Goal: Task Accomplishment & Management: Manage account settings

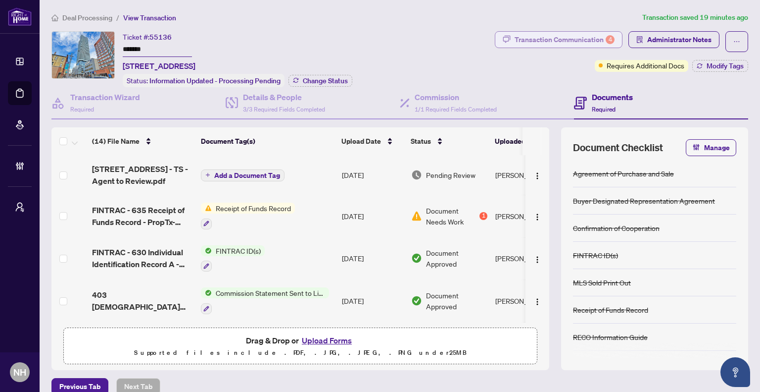
click at [540, 34] on div "Transaction Communication 4" at bounding box center [565, 40] width 100 height 16
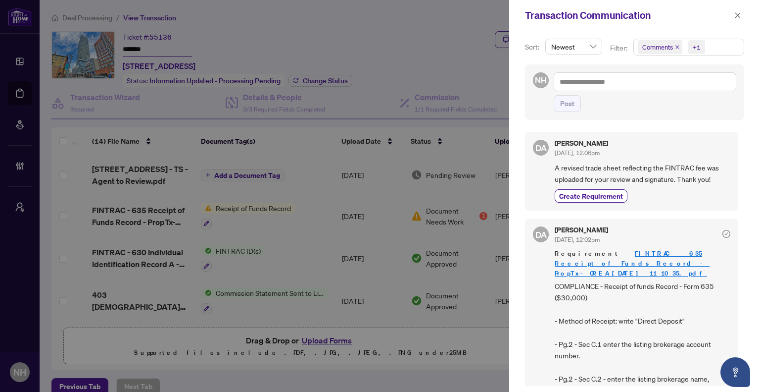
click at [677, 48] on icon "close" at bounding box center [677, 47] width 5 height 5
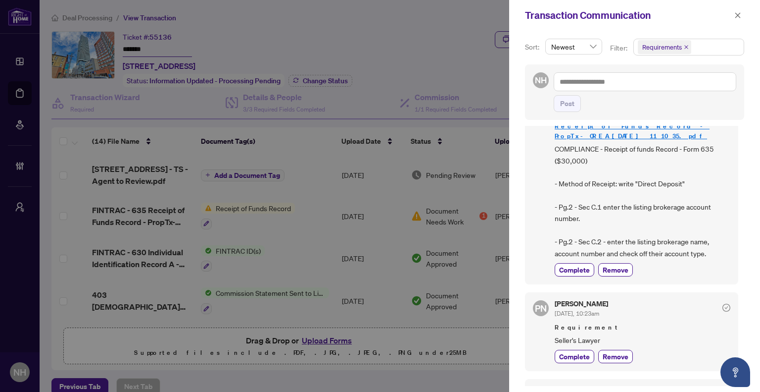
scroll to position [49, 0]
click at [735, 12] on icon "close" at bounding box center [738, 15] width 7 height 7
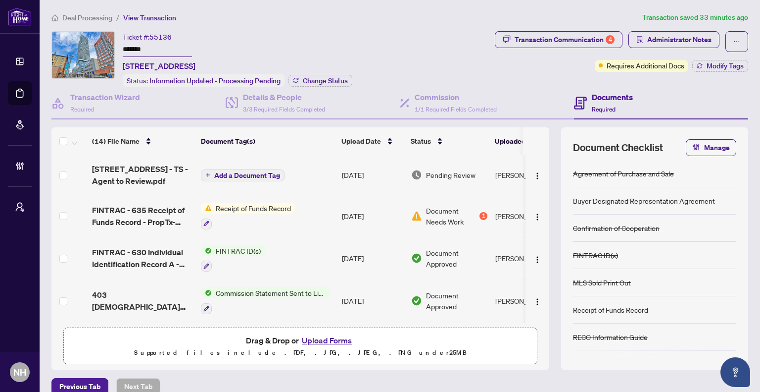
click at [74, 17] on span "Deal Processing" at bounding box center [87, 17] width 50 height 9
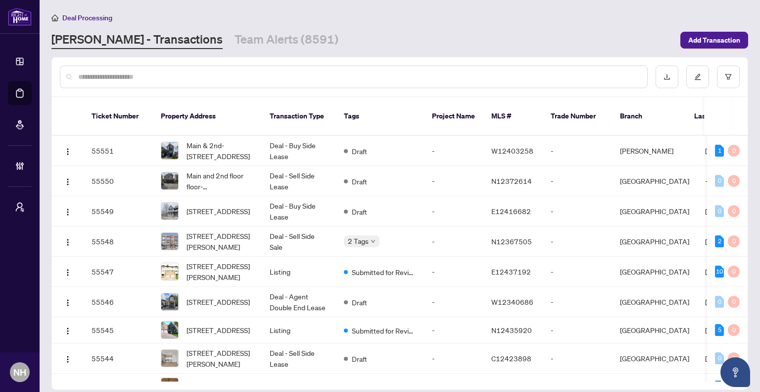
drag, startPoint x: 228, startPoint y: 37, endPoint x: 232, endPoint y: 52, distance: 16.0
click at [235, 37] on link "Team Alerts (8591)" at bounding box center [287, 40] width 104 height 18
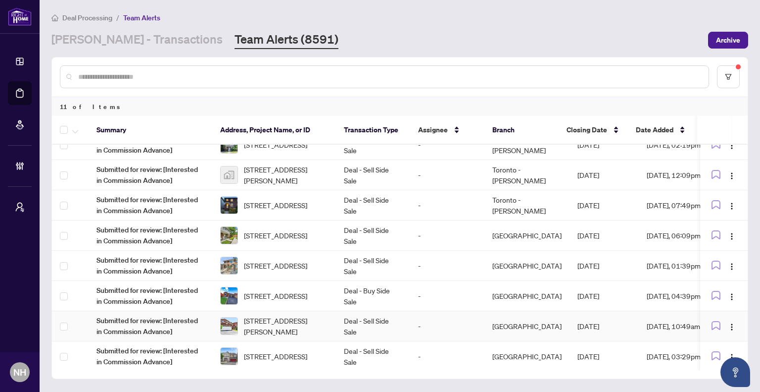
scroll to position [9, 0]
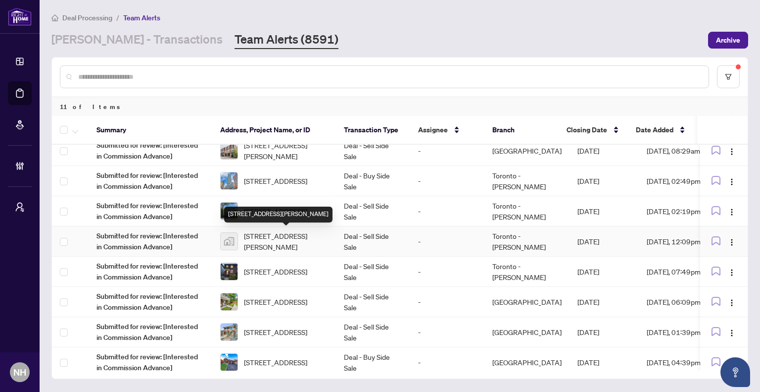
click at [278, 235] on span "11753 Sheppard Avenue East #1110, Scarborough, Toronto, Ontario M1B 5M3, Canada" at bounding box center [286, 241] width 84 height 22
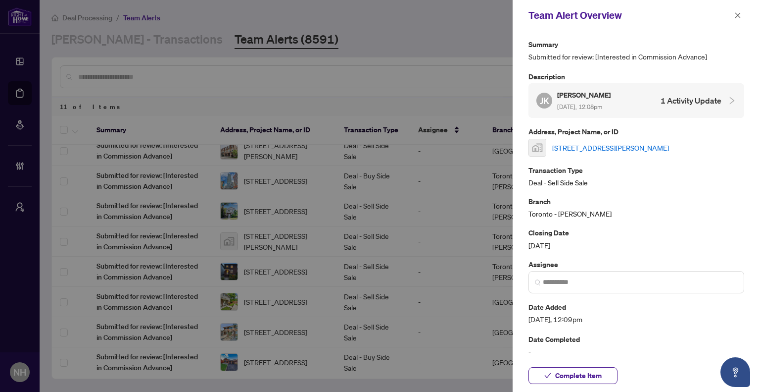
click at [583, 153] on link "11753 Sheppard Avenue East #1110, Scarborough, Toronto, Ontario M1B 5M3, Canada" at bounding box center [610, 147] width 117 height 11
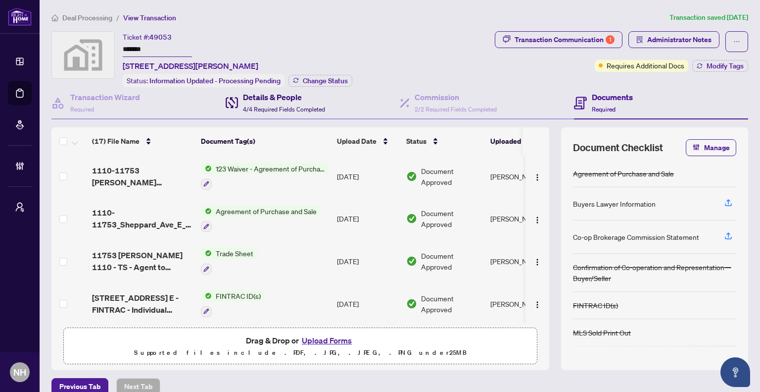
click at [297, 108] on span "4/4 Required Fields Completed" at bounding box center [284, 108] width 82 height 7
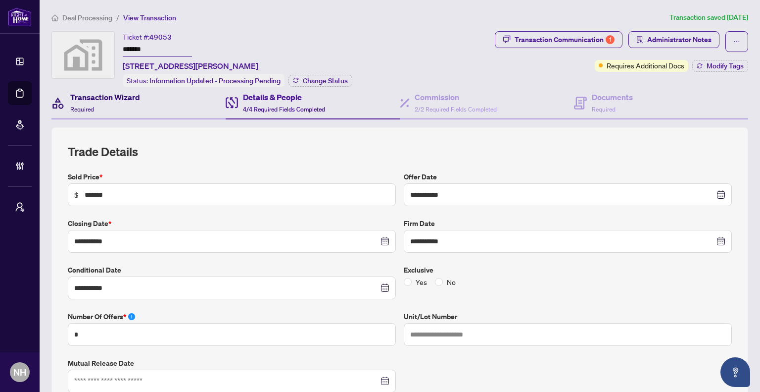
click at [98, 106] on div "Transaction Wizard Required" at bounding box center [105, 102] width 70 height 23
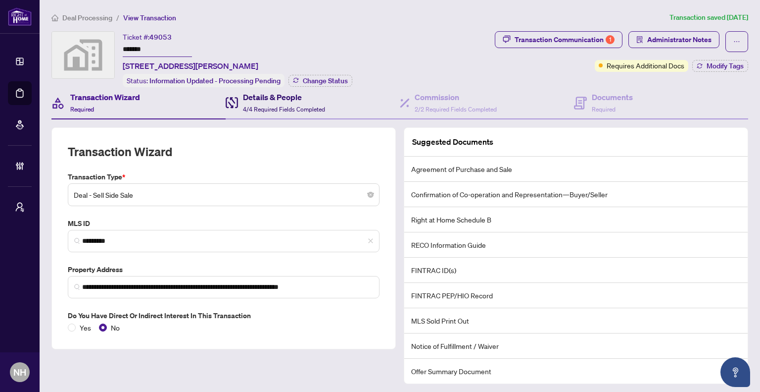
click at [307, 97] on h4 "Details & People" at bounding box center [284, 97] width 82 height 12
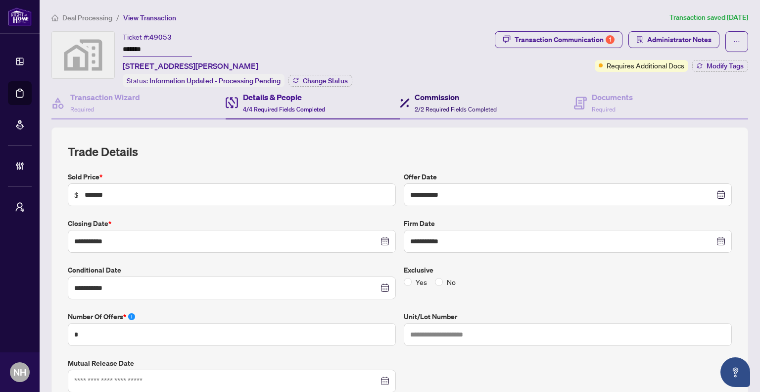
click at [453, 93] on h4 "Commission" at bounding box center [456, 97] width 82 height 12
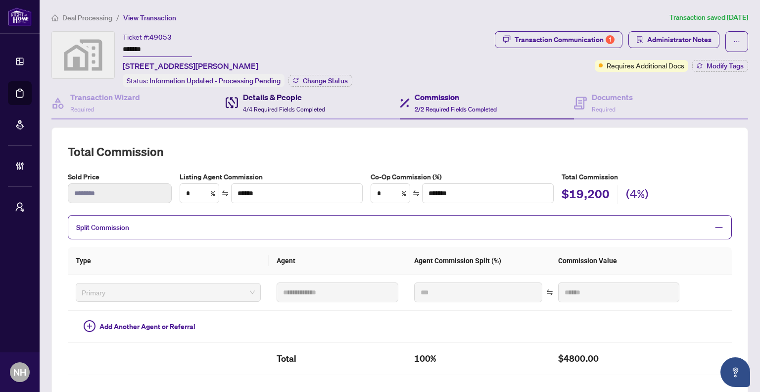
click at [267, 95] on h4 "Details & People" at bounding box center [284, 97] width 82 height 12
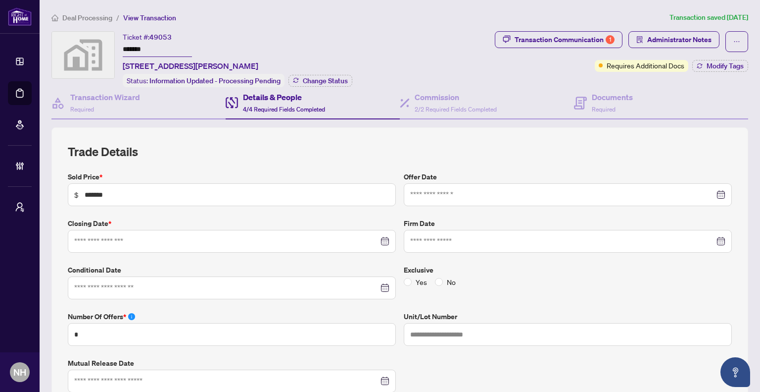
type input "**********"
click at [97, 91] on h4 "Transaction Wizard" at bounding box center [105, 97] width 70 height 12
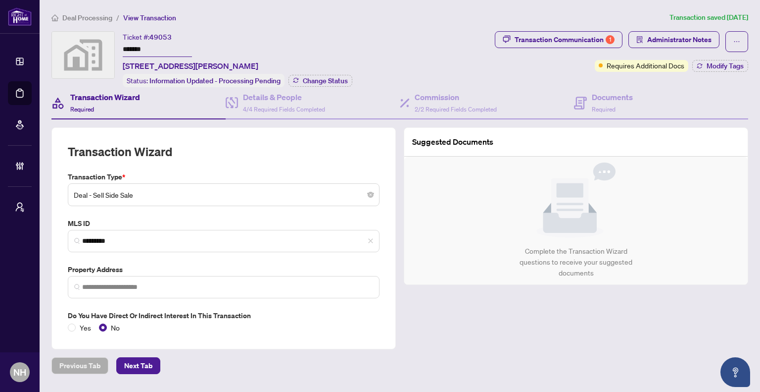
type input "**********"
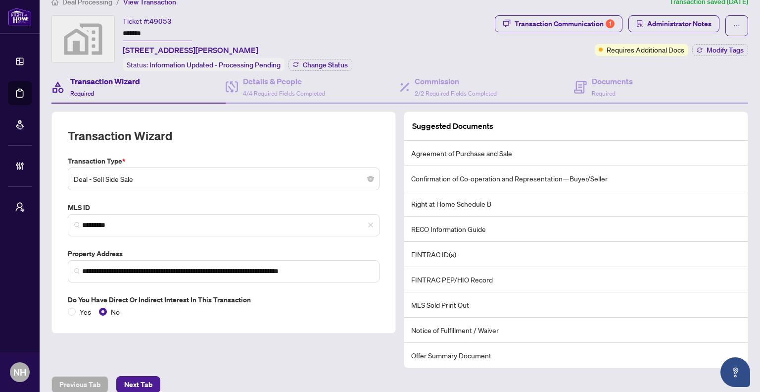
scroll to position [25, 0]
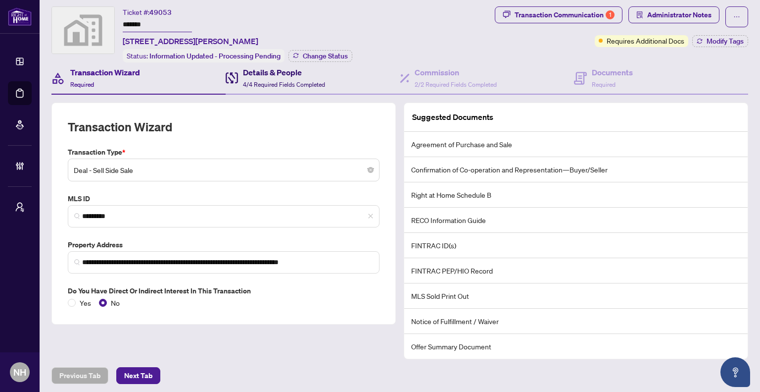
click at [257, 72] on h4 "Details & People" at bounding box center [284, 72] width 82 height 12
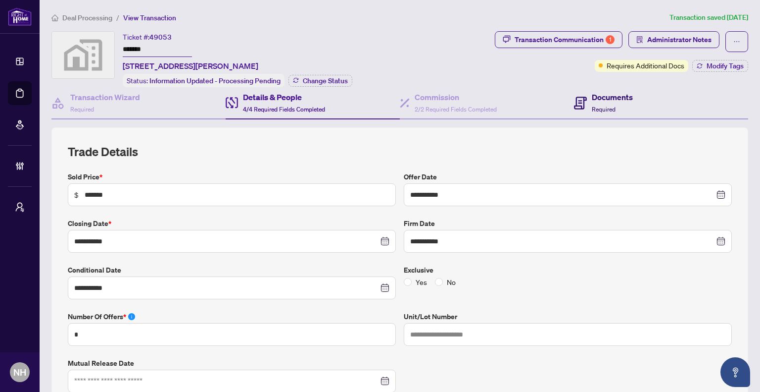
click at [577, 105] on icon at bounding box center [580, 103] width 13 height 13
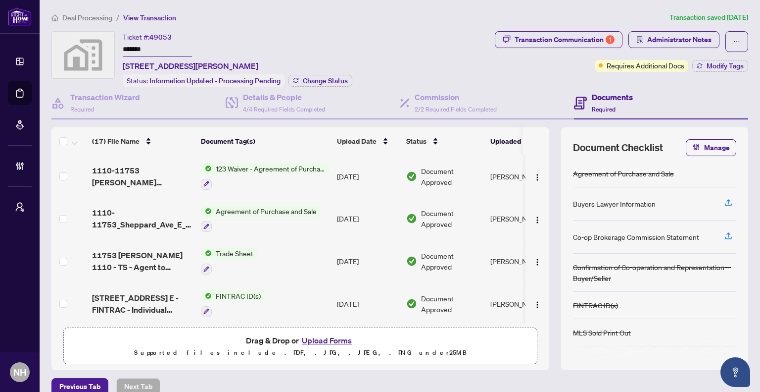
click at [647, 101] on div "Documents Required" at bounding box center [661, 103] width 174 height 32
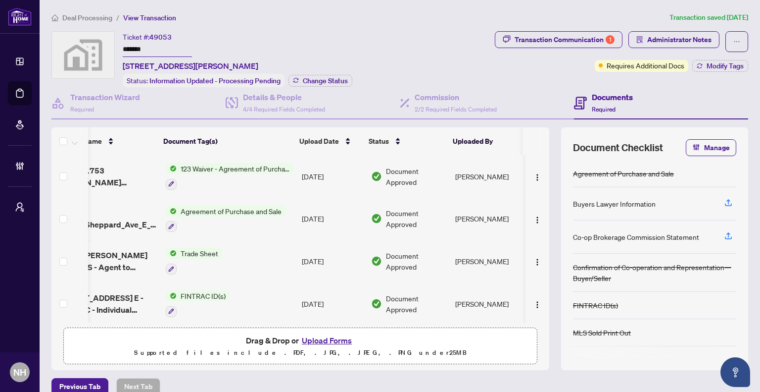
click at [101, 13] on span "Deal Processing" at bounding box center [87, 17] width 50 height 9
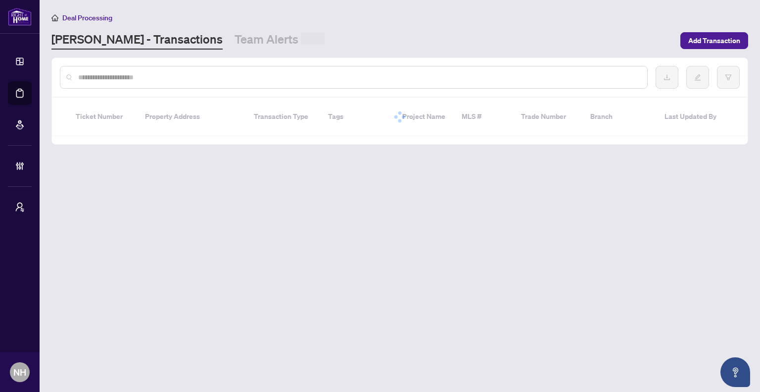
click at [235, 33] on link "Team Alerts" at bounding box center [280, 40] width 90 height 18
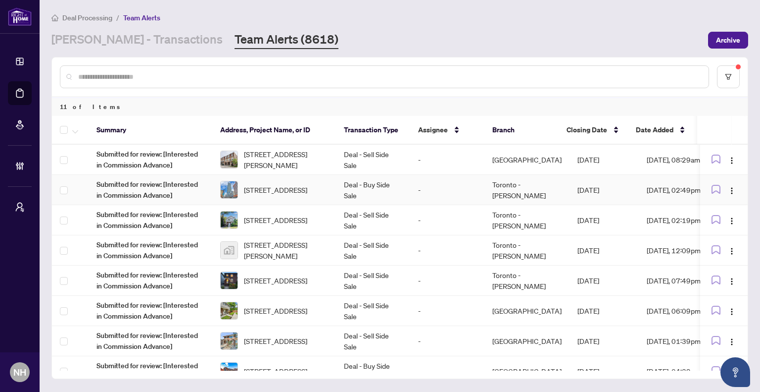
click at [283, 190] on span "[STREET_ADDRESS]" at bounding box center [275, 189] width 63 height 11
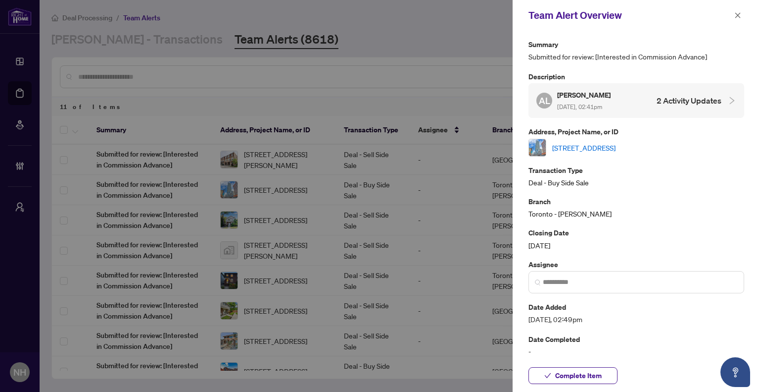
click at [612, 143] on link "[STREET_ADDRESS]" at bounding box center [583, 147] width 63 height 11
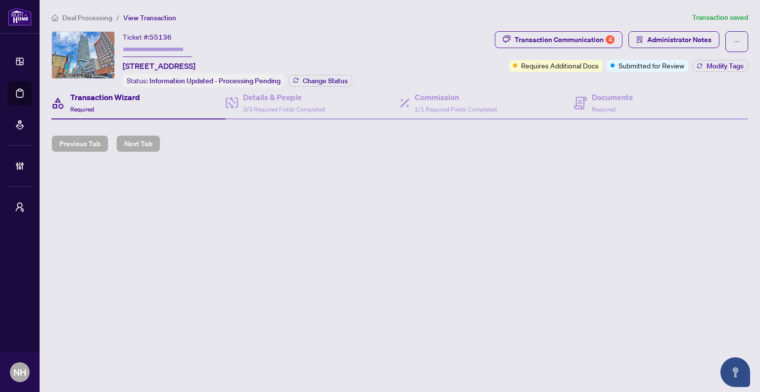
type input "*******"
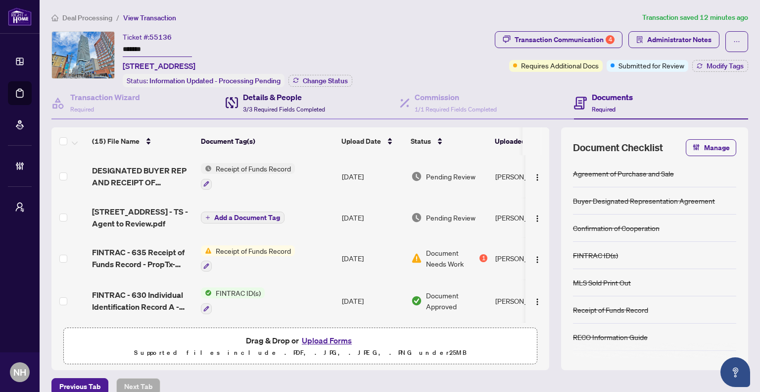
click at [312, 105] on span "3/3 Required Fields Completed" at bounding box center [284, 108] width 82 height 7
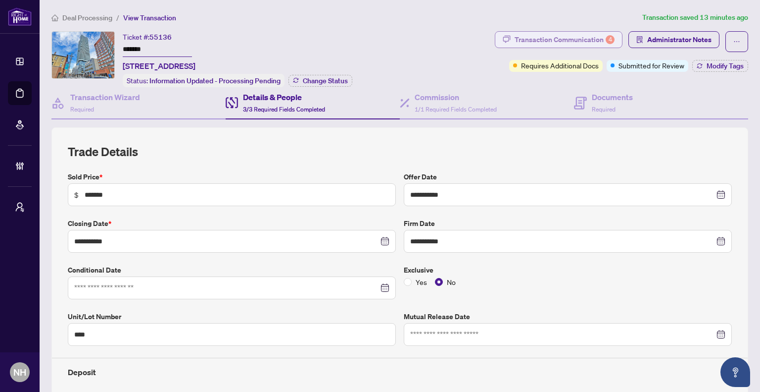
click at [515, 42] on div "Transaction Communication 4" at bounding box center [565, 40] width 100 height 16
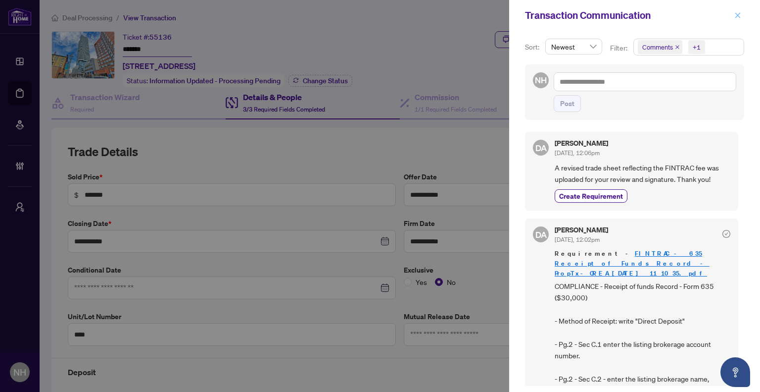
click at [739, 15] on icon "close" at bounding box center [738, 14] width 5 height 5
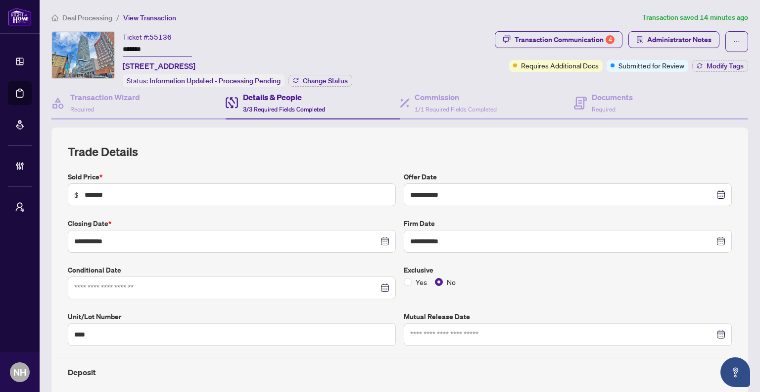
click at [87, 18] on span "Deal Processing" at bounding box center [87, 17] width 50 height 9
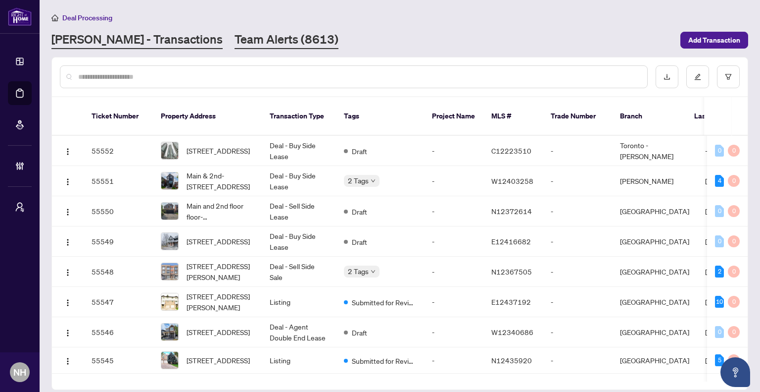
click at [240, 46] on link "Team Alerts (8613)" at bounding box center [287, 40] width 104 height 18
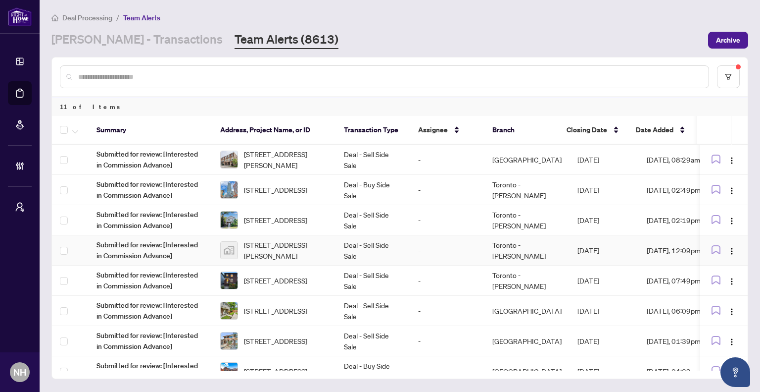
click at [295, 254] on span "11753 Sheppard Avenue East #1110, Scarborough, Toronto, Ontario M1B 5M3, Canada" at bounding box center [286, 250] width 84 height 22
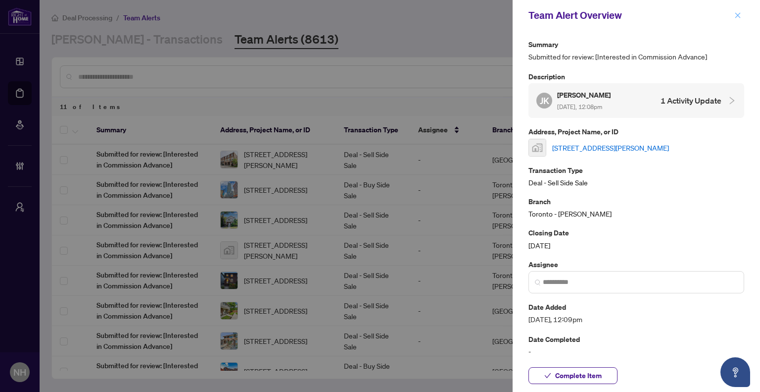
click at [740, 9] on span "button" at bounding box center [738, 15] width 7 height 16
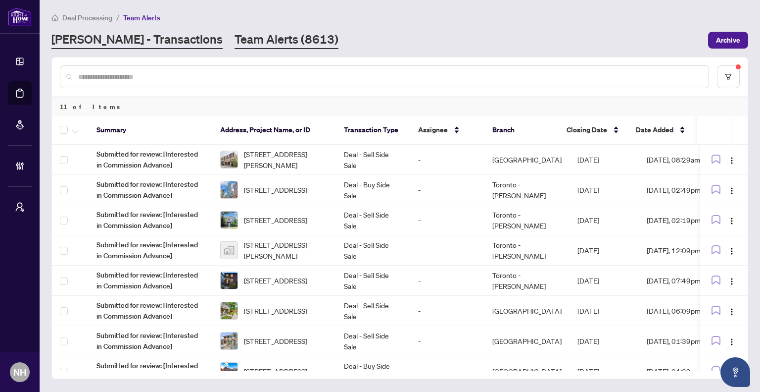
click at [126, 43] on link "RAHR - Transactions" at bounding box center [136, 40] width 171 height 18
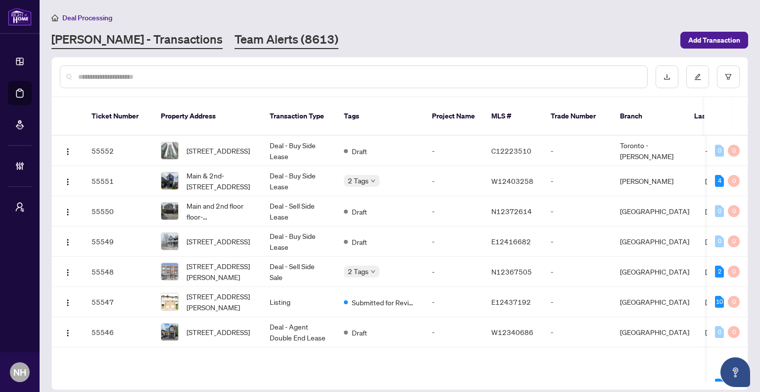
click at [235, 37] on link "Team Alerts (8613)" at bounding box center [287, 40] width 104 height 18
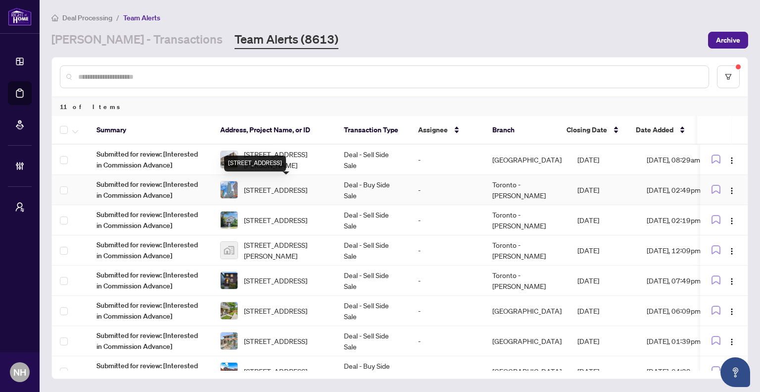
click at [273, 187] on span "2709-403 Church St, Toronto, Ontario M4Y 0C9, Canada" at bounding box center [275, 189] width 63 height 11
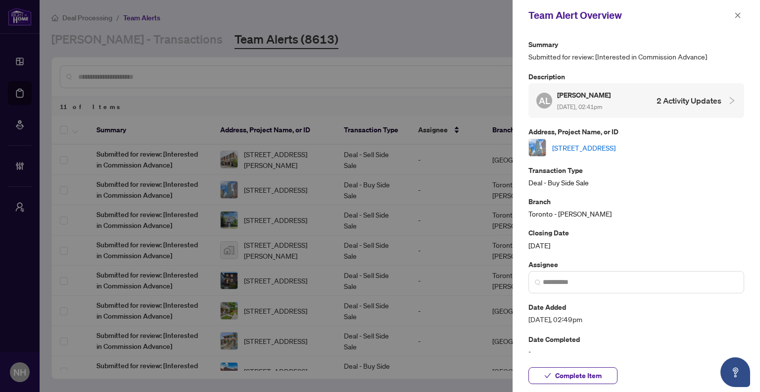
click at [600, 143] on link "[STREET_ADDRESS]" at bounding box center [583, 147] width 63 height 11
click at [616, 150] on link "[STREET_ADDRESS]" at bounding box center [583, 147] width 63 height 11
click at [732, 16] on button "button" at bounding box center [738, 15] width 13 height 12
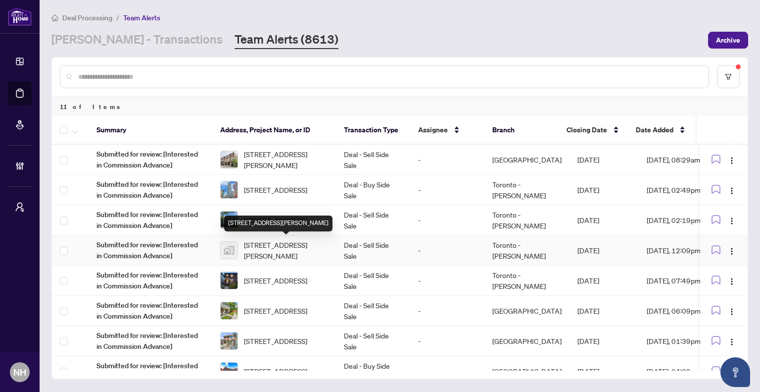
click at [300, 254] on span "[STREET_ADDRESS][PERSON_NAME]" at bounding box center [286, 250] width 84 height 22
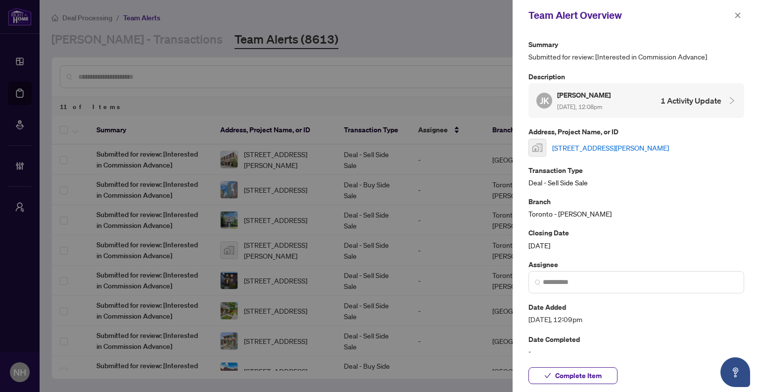
click at [621, 145] on link "11753 Sheppard Avenue East #1110, Scarborough, Toronto, Ontario M1B 5M3, Canada" at bounding box center [610, 147] width 117 height 11
click at [734, 14] on button "button" at bounding box center [738, 15] width 13 height 12
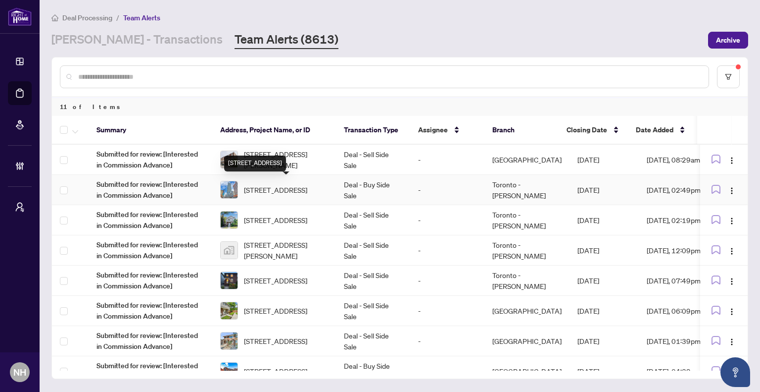
click at [287, 190] on span "[STREET_ADDRESS]" at bounding box center [275, 189] width 63 height 11
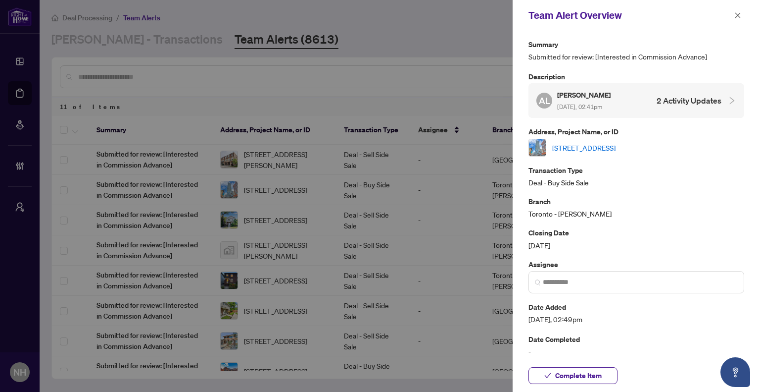
click at [616, 148] on link "[STREET_ADDRESS]" at bounding box center [583, 147] width 63 height 11
click at [734, 16] on button "button" at bounding box center [738, 15] width 13 height 12
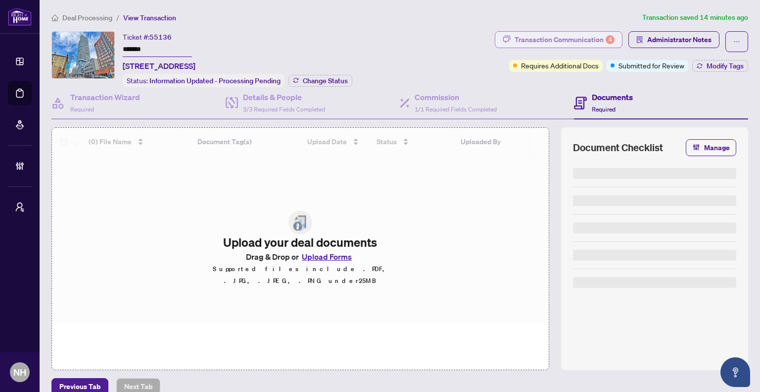
click at [564, 40] on div "Transaction Communication 4" at bounding box center [565, 40] width 100 height 16
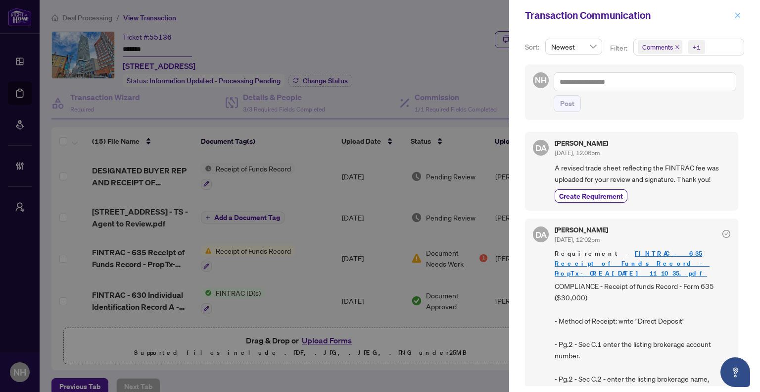
click at [736, 12] on icon "close" at bounding box center [738, 15] width 7 height 7
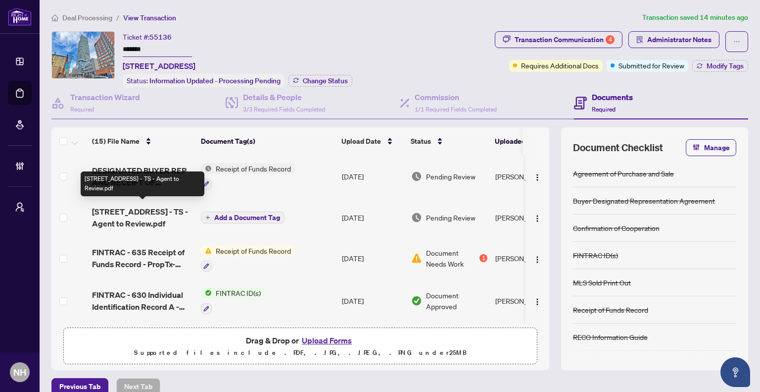
click at [139, 211] on span "[STREET_ADDRESS] - TS - Agent to Review.pdf" at bounding box center [142, 217] width 101 height 24
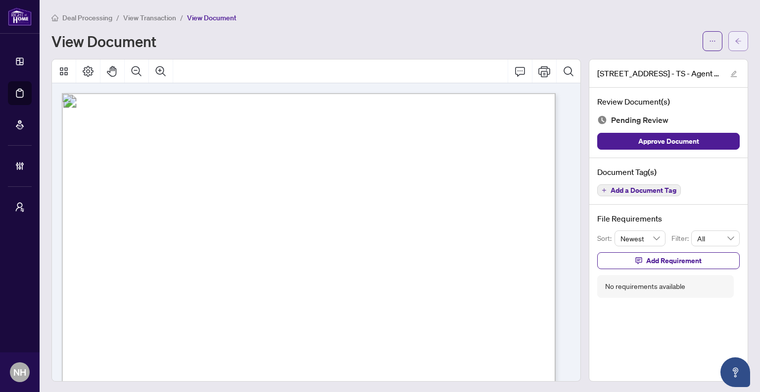
click at [738, 38] on button "button" at bounding box center [739, 41] width 20 height 20
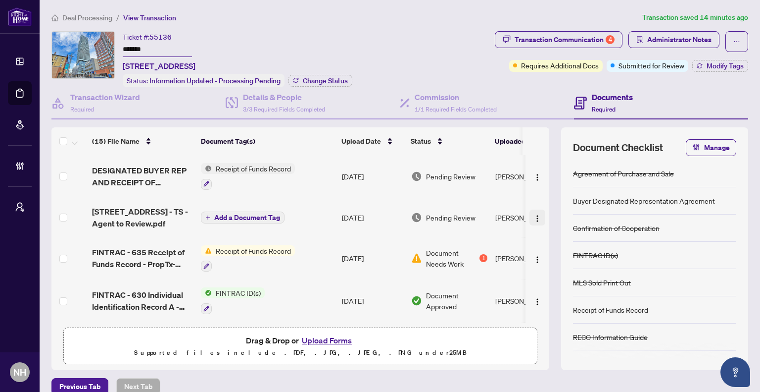
click at [534, 214] on img "button" at bounding box center [538, 218] width 8 height 8
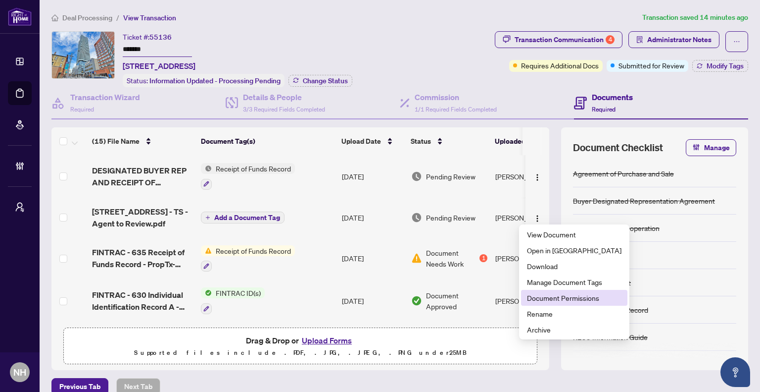
click at [572, 297] on span "Document Permissions" at bounding box center [574, 297] width 95 height 11
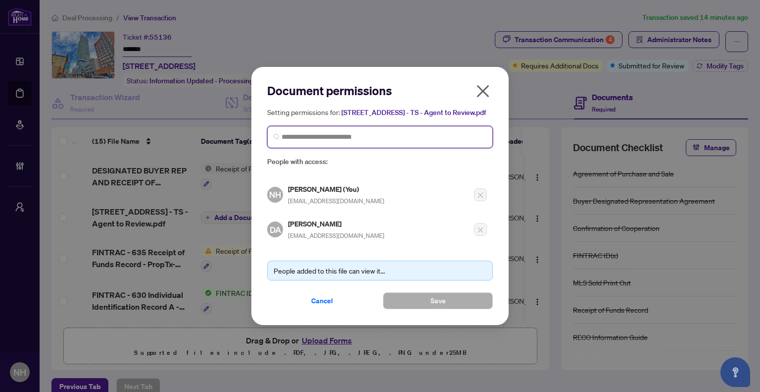
click at [334, 135] on input "search" at bounding box center [384, 137] width 205 height 10
click at [283, 138] on input "**********" at bounding box center [384, 137] width 205 height 10
click at [356, 136] on input "**********" at bounding box center [384, 137] width 205 height 10
click at [309, 137] on input "**********" at bounding box center [384, 137] width 205 height 10
type input "*****"
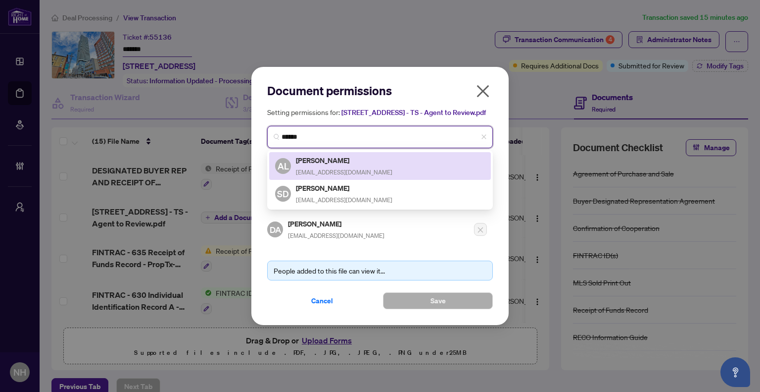
click at [330, 163] on h5 "Anthony Lance" at bounding box center [344, 159] width 97 height 11
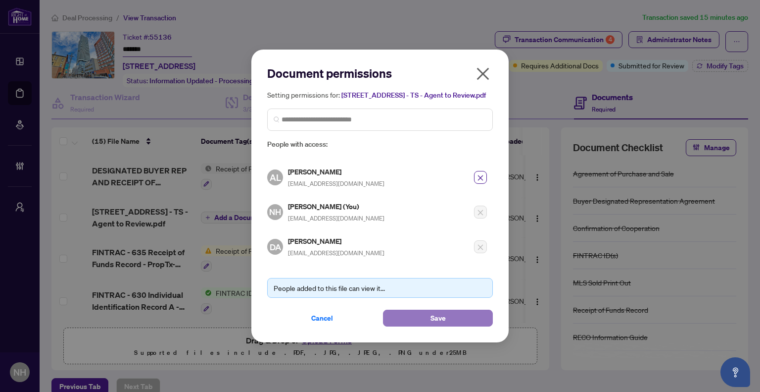
click at [427, 314] on button "Save" at bounding box center [438, 317] width 110 height 17
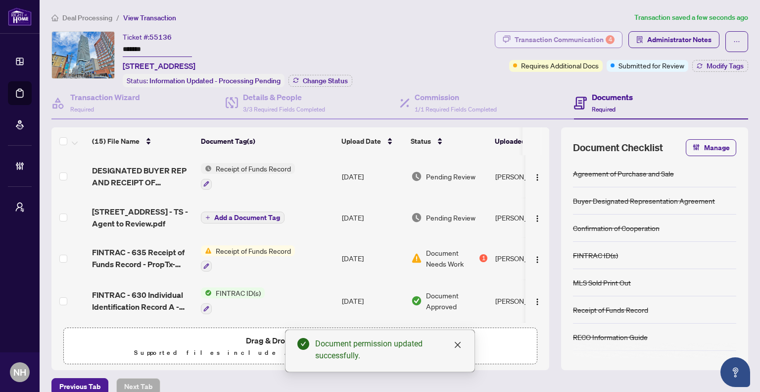
click at [549, 35] on div "Transaction Communication 4" at bounding box center [565, 40] width 100 height 16
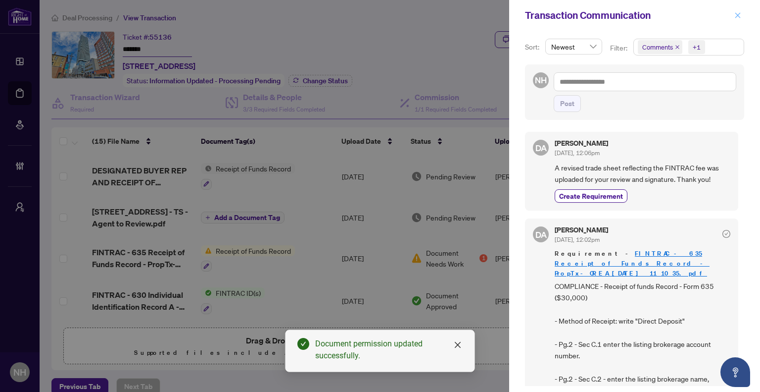
click at [737, 15] on icon "close" at bounding box center [738, 15] width 7 height 7
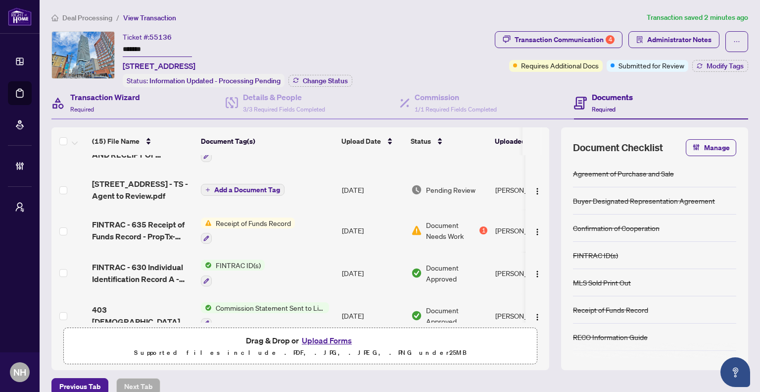
scroll to position [49, 0]
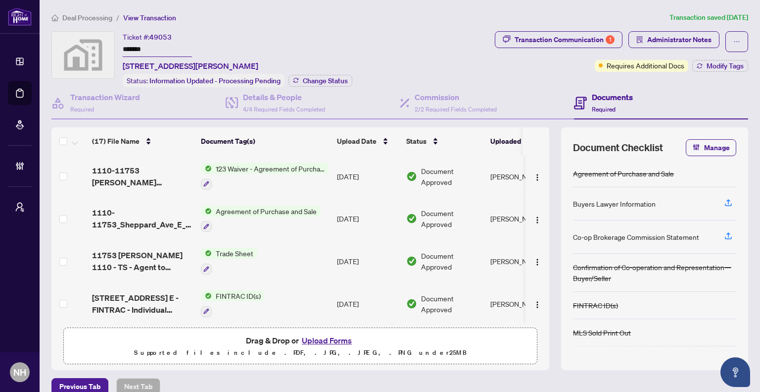
drag, startPoint x: 144, startPoint y: 47, endPoint x: 124, endPoint y: 47, distance: 19.8
click at [124, 47] on input "*******" at bounding box center [157, 50] width 69 height 14
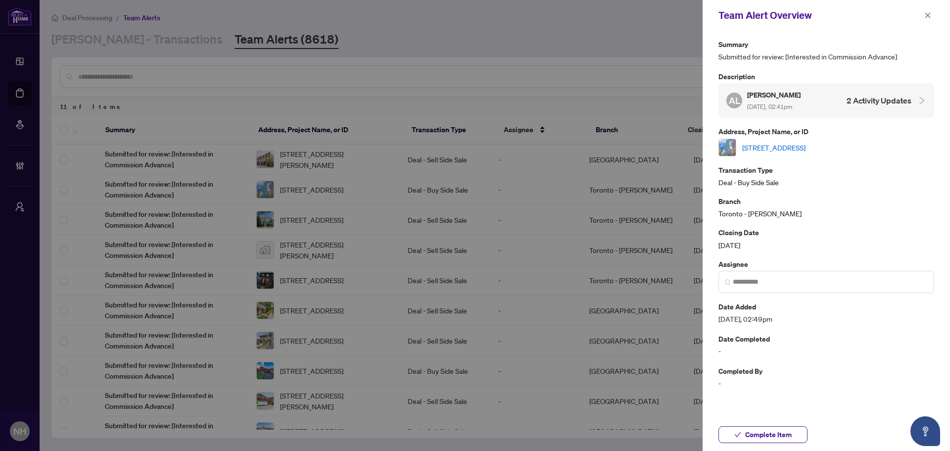
click at [806, 149] on link "[STREET_ADDRESS]" at bounding box center [773, 147] width 63 height 11
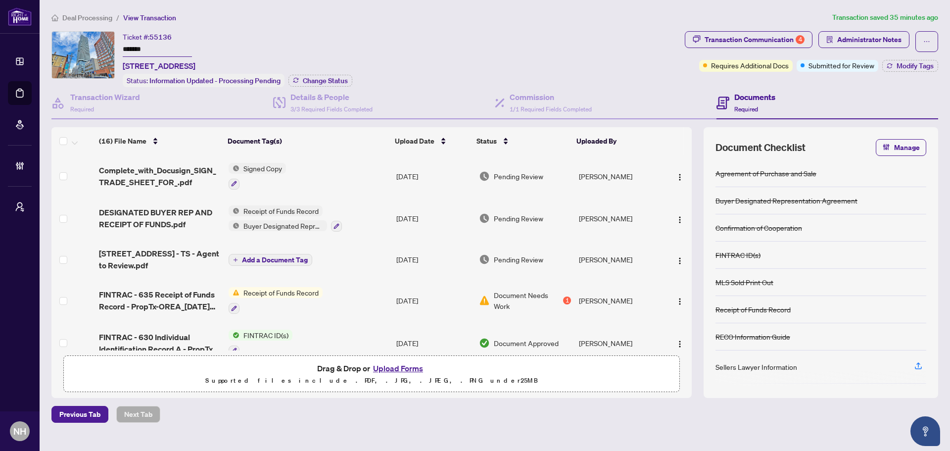
drag, startPoint x: 152, startPoint y: 50, endPoint x: 108, endPoint y: 49, distance: 44.1
click at [108, 49] on div "Ticket #: 55136 ******* [STREET_ADDRESS] Status: Information Updated - Processi…" at bounding box center [366, 59] width 630 height 56
click at [97, 17] on span "Deal Processing" at bounding box center [87, 17] width 50 height 9
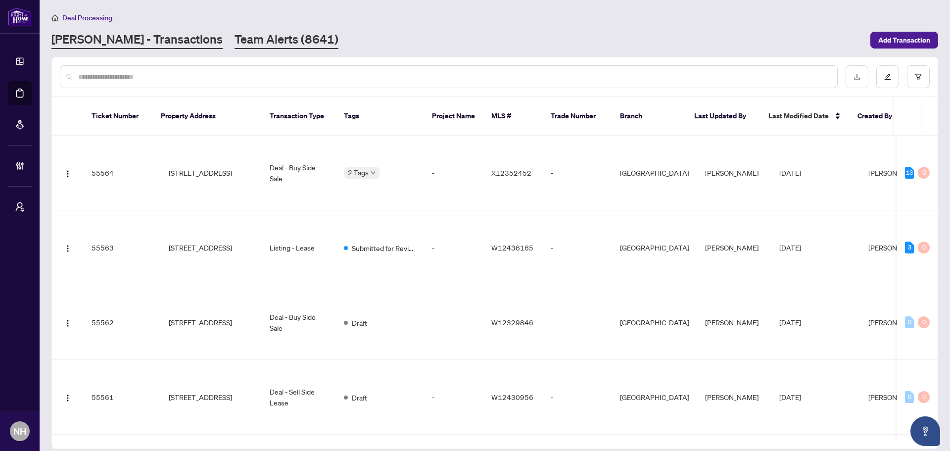
click at [235, 39] on link "Team Alerts (8641)" at bounding box center [287, 40] width 104 height 18
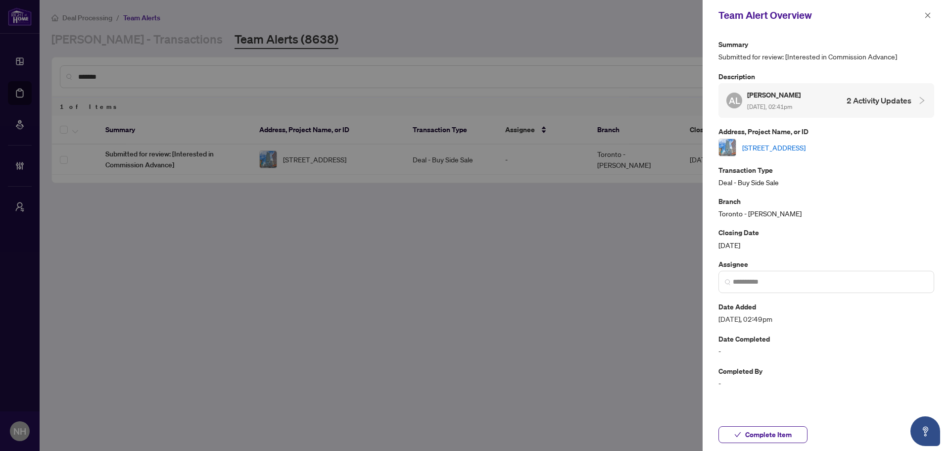
click at [928, 19] on icon "close" at bounding box center [928, 15] width 7 height 7
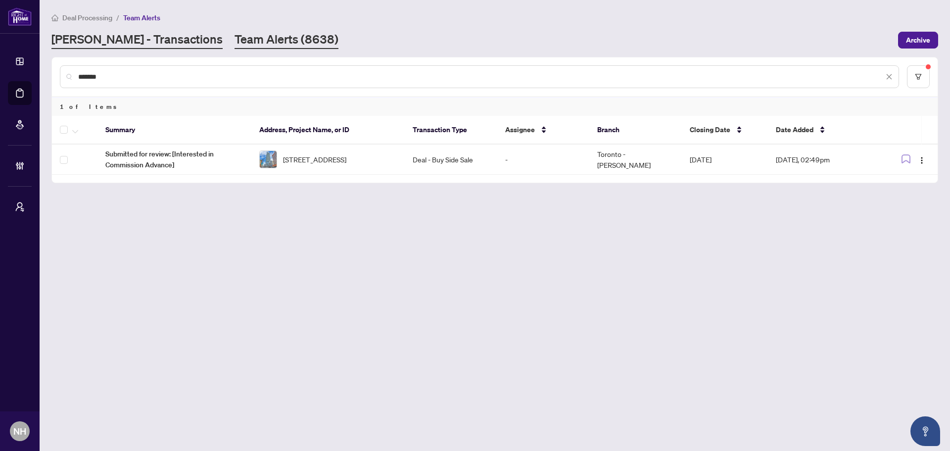
click at [115, 43] on link "RAHR - Transactions" at bounding box center [136, 40] width 171 height 18
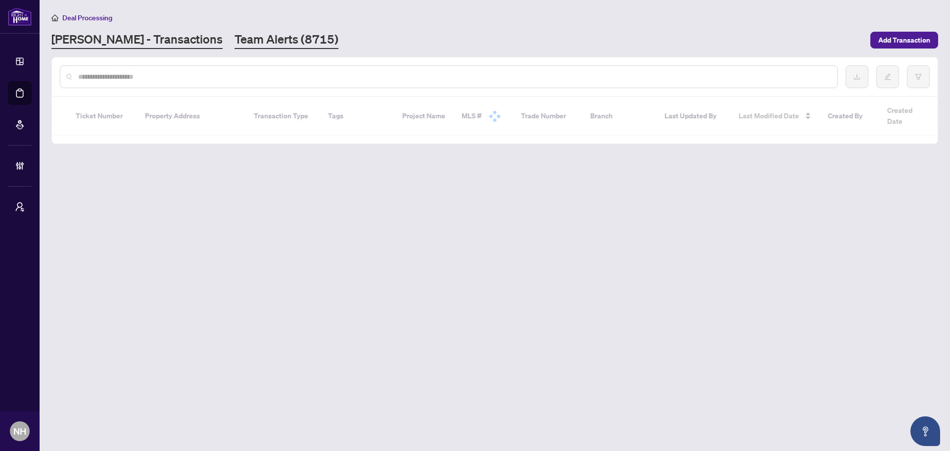
click at [235, 42] on link "Team Alerts (8715)" at bounding box center [287, 40] width 104 height 18
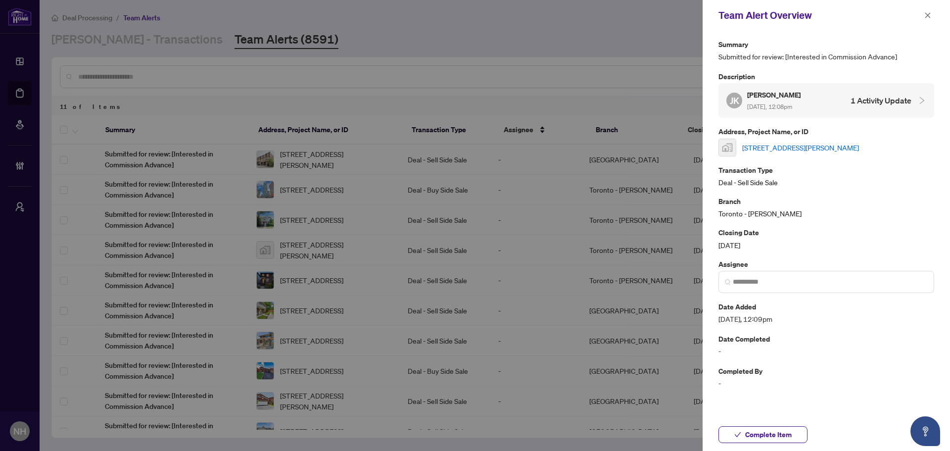
scroll to position [9, 0]
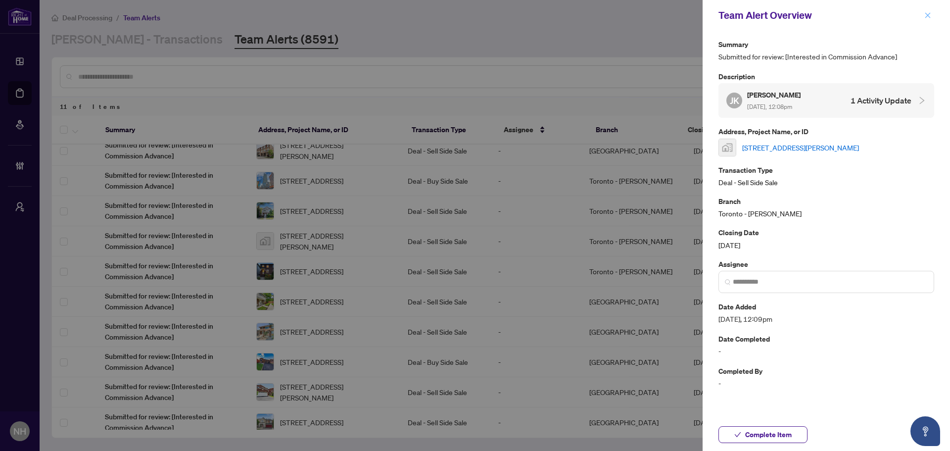
click at [931, 14] on icon "close" at bounding box center [928, 15] width 7 height 7
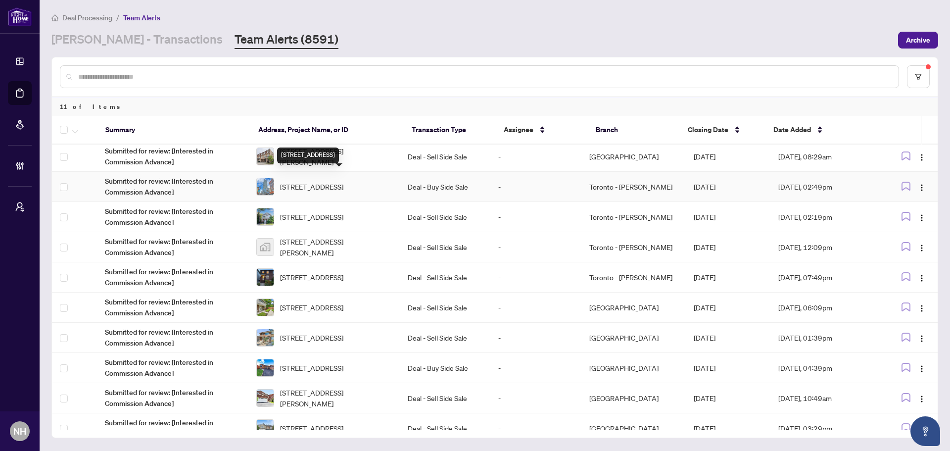
scroll to position [0, 0]
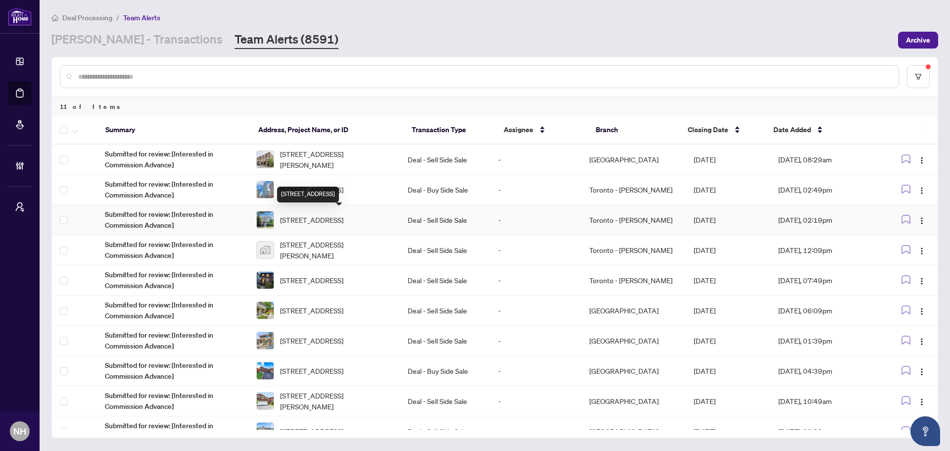
click at [327, 198] on div "[STREET_ADDRESS]" at bounding box center [308, 195] width 62 height 16
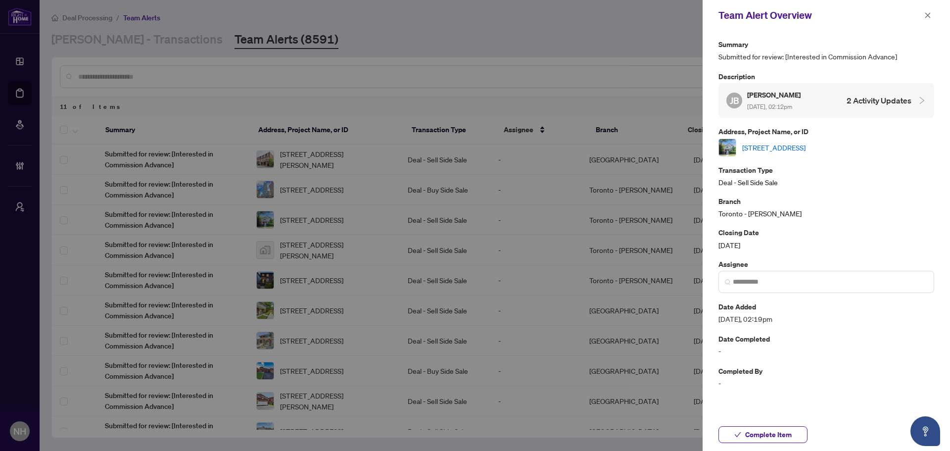
drag, startPoint x: 927, startPoint y: 16, endPoint x: 829, endPoint y: 57, distance: 105.8
click at [927, 15] on icon "close" at bounding box center [928, 15] width 7 height 7
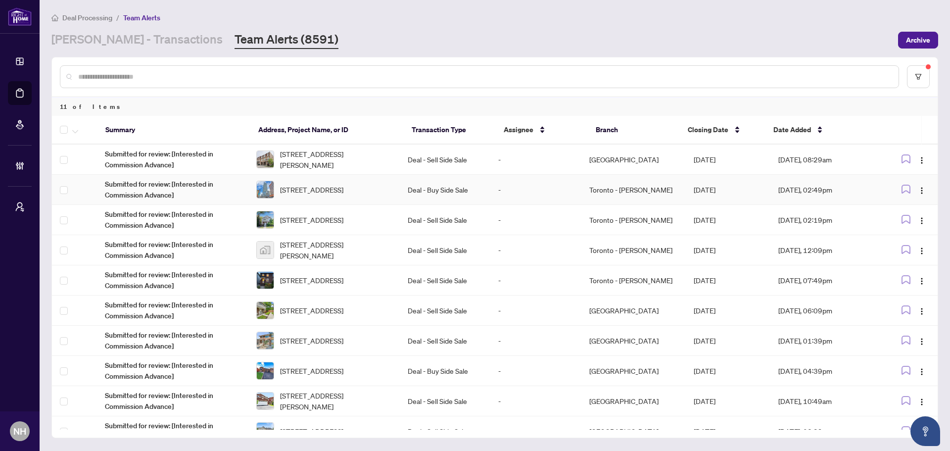
click at [333, 193] on span "[STREET_ADDRESS]" at bounding box center [311, 189] width 63 height 11
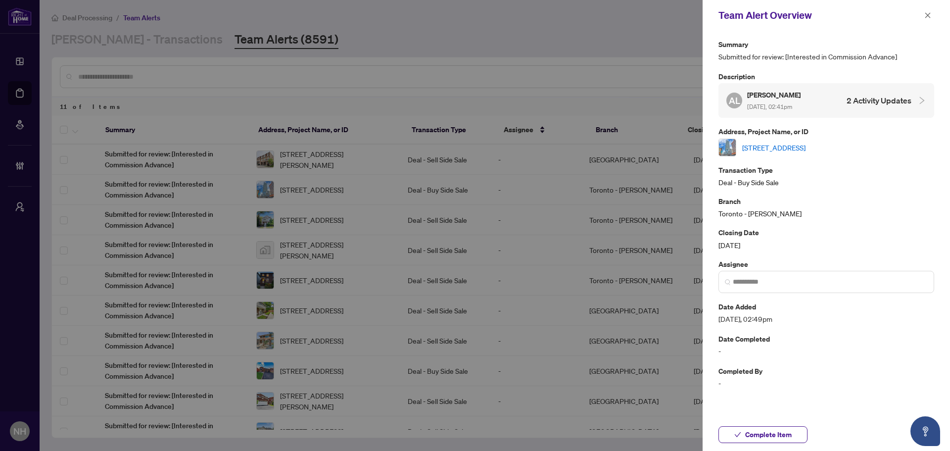
click at [770, 148] on link "[STREET_ADDRESS]" at bounding box center [773, 147] width 63 height 11
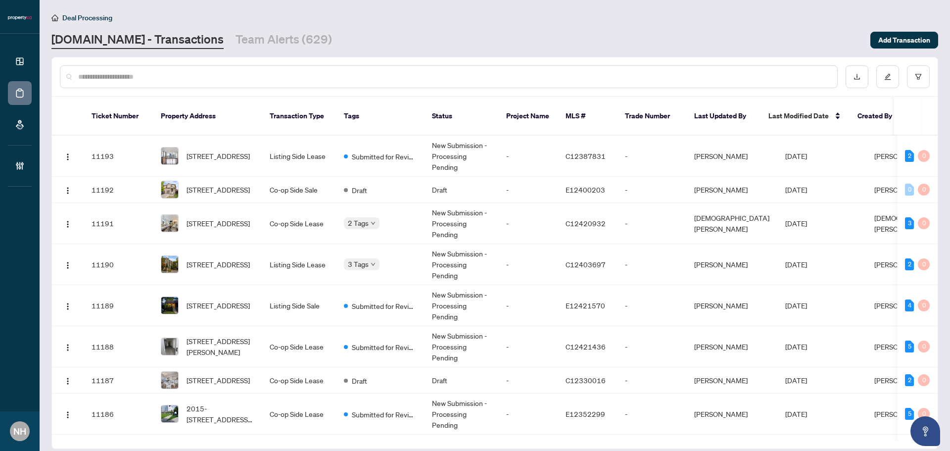
click at [225, 80] on input "text" at bounding box center [453, 76] width 751 height 11
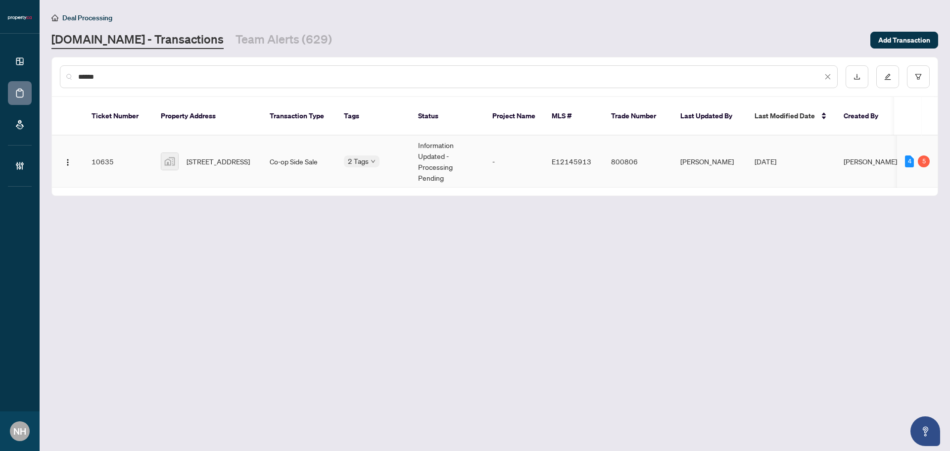
type input "******"
click at [208, 156] on span "40 Cedarvale Avenue, East York, ON, Canada" at bounding box center [218, 161] width 63 height 11
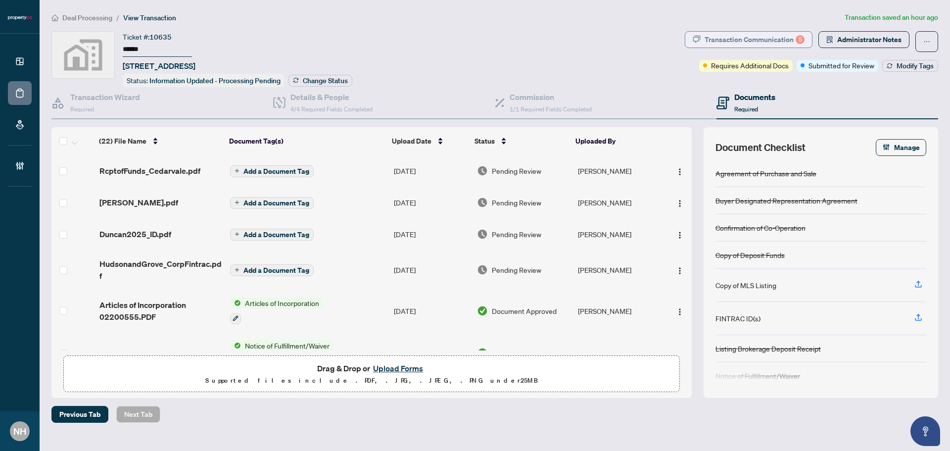
click at [743, 41] on div "Transaction Communication 5" at bounding box center [755, 40] width 100 height 16
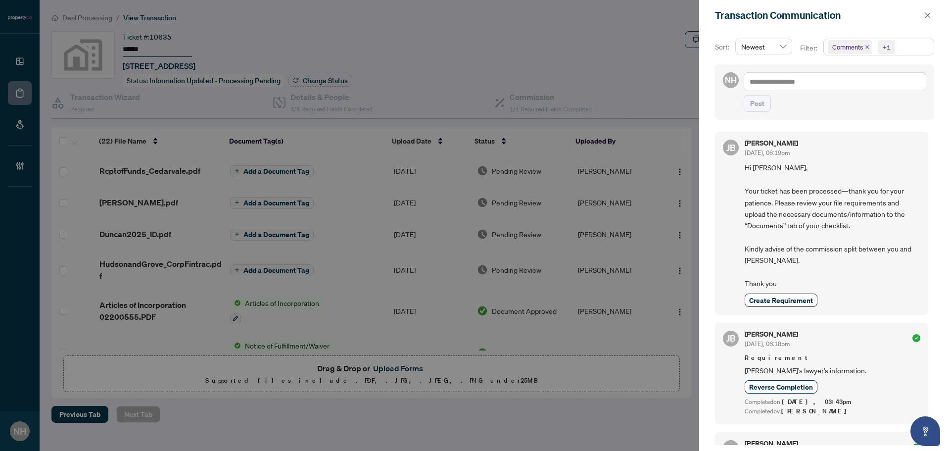
click at [866, 46] on icon "close" at bounding box center [867, 47] width 5 height 5
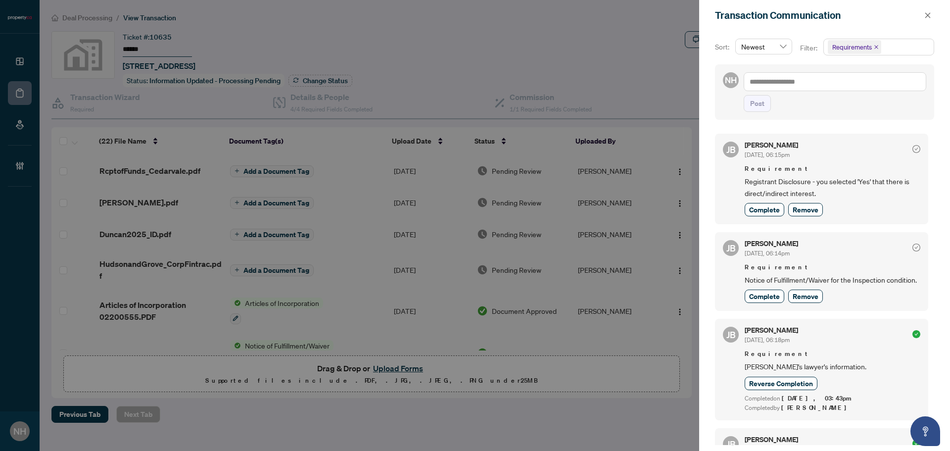
scroll to position [247, 0]
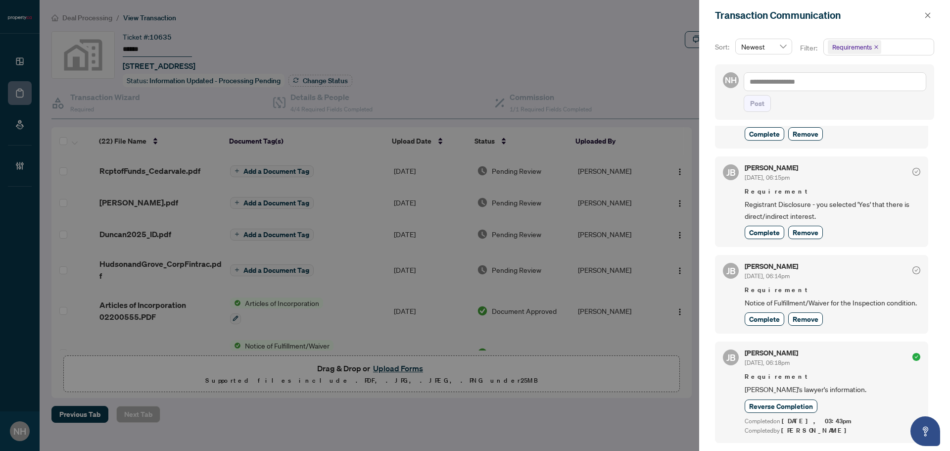
click at [899, 50] on span "Requirements" at bounding box center [879, 47] width 110 height 16
click at [835, 113] on span "Select Activity History" at bounding box center [834, 116] width 8 height 8
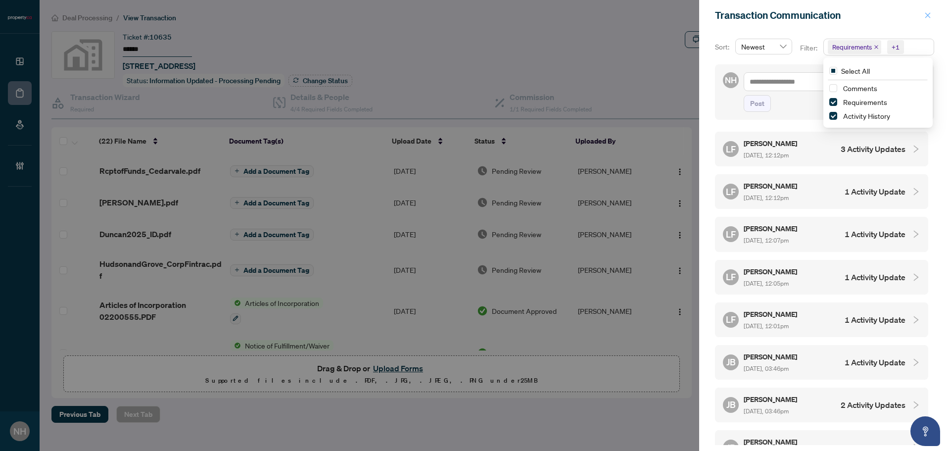
click at [932, 19] on button "button" at bounding box center [928, 15] width 13 height 12
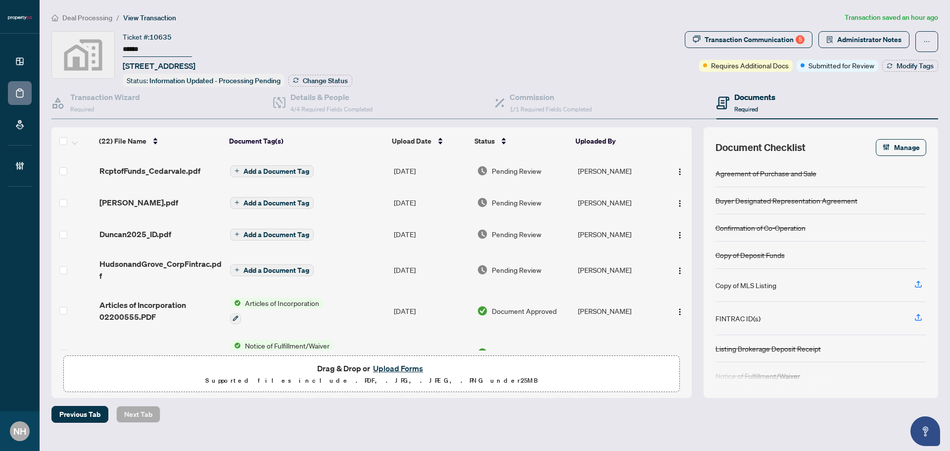
click at [762, 27] on div "Deal Processing / View Transaction Transaction saved an hour ago Ticket #: 1063…" at bounding box center [495, 217] width 895 height 411
click at [762, 40] on div "Transaction Communication 5" at bounding box center [755, 40] width 100 height 16
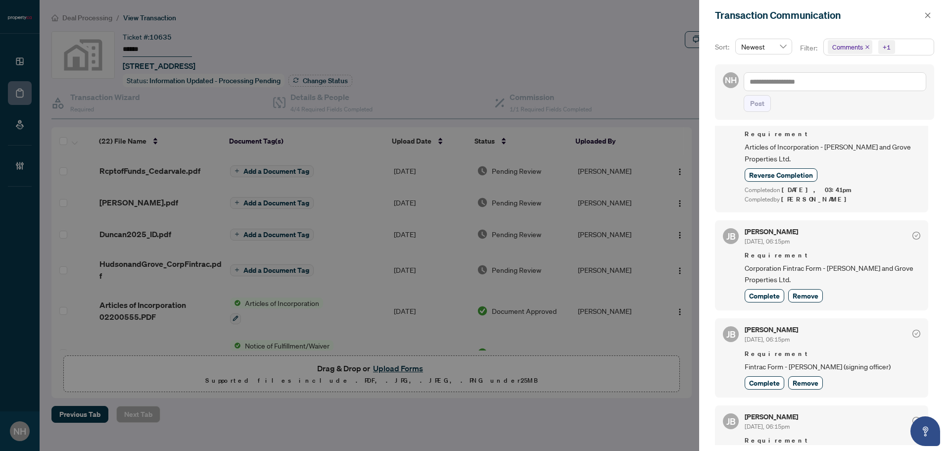
scroll to position [544, 0]
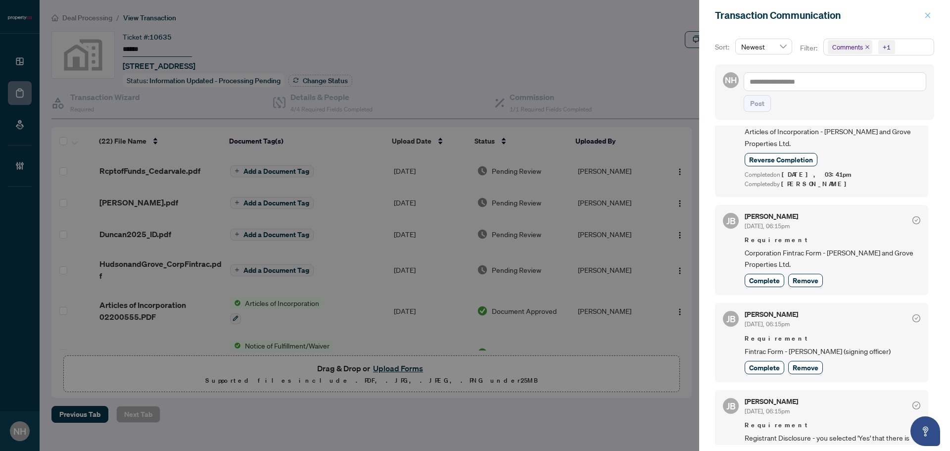
click at [930, 13] on icon "close" at bounding box center [928, 15] width 7 height 7
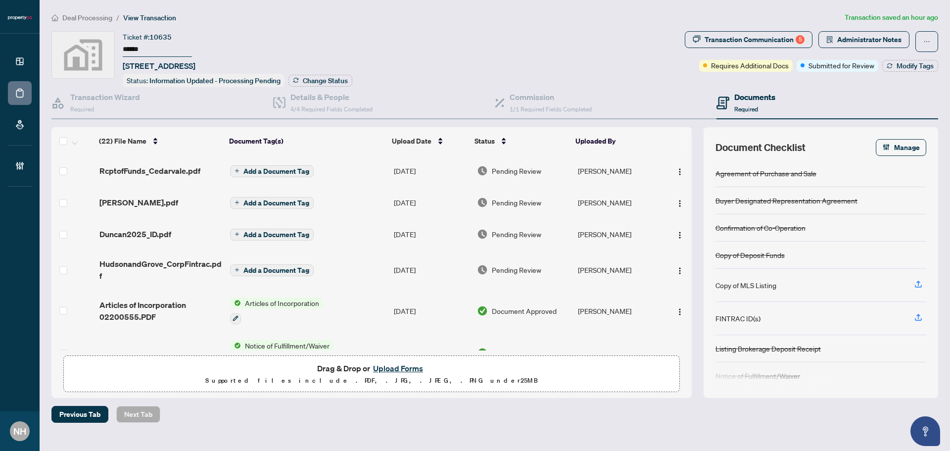
click at [93, 15] on span "Deal Processing" at bounding box center [87, 17] width 50 height 9
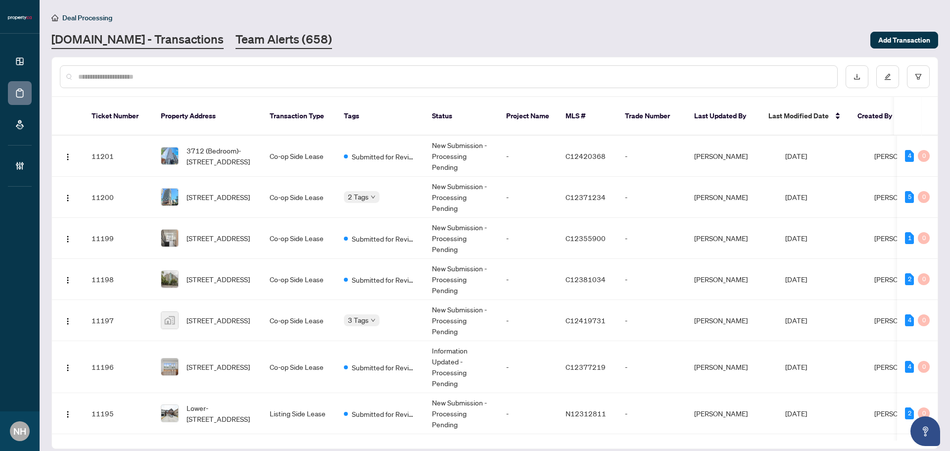
click at [280, 33] on link "Team Alerts (658)" at bounding box center [284, 40] width 97 height 18
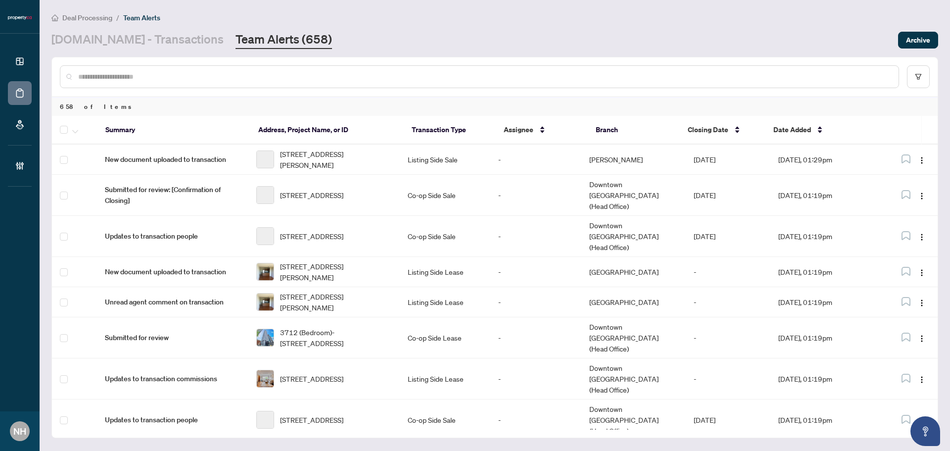
click at [196, 78] on input "text" at bounding box center [484, 76] width 813 height 11
type input "***"
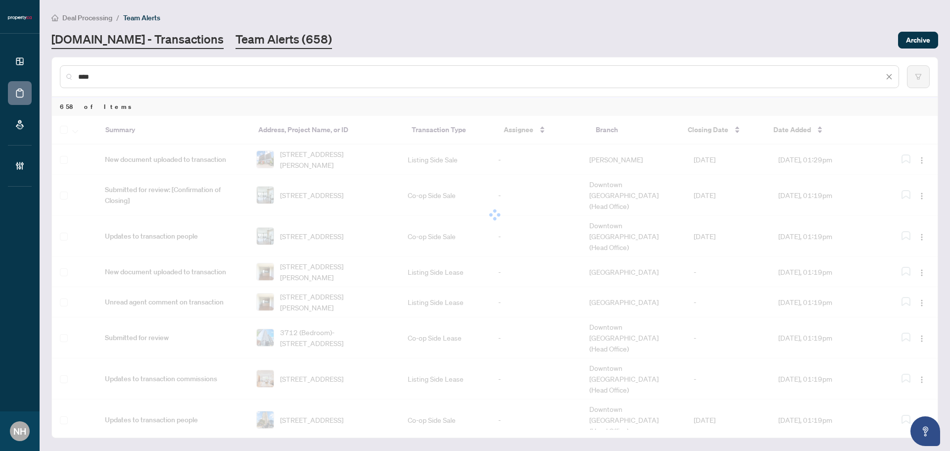
click at [146, 37] on link "Property.ca - Transactions" at bounding box center [137, 40] width 172 height 18
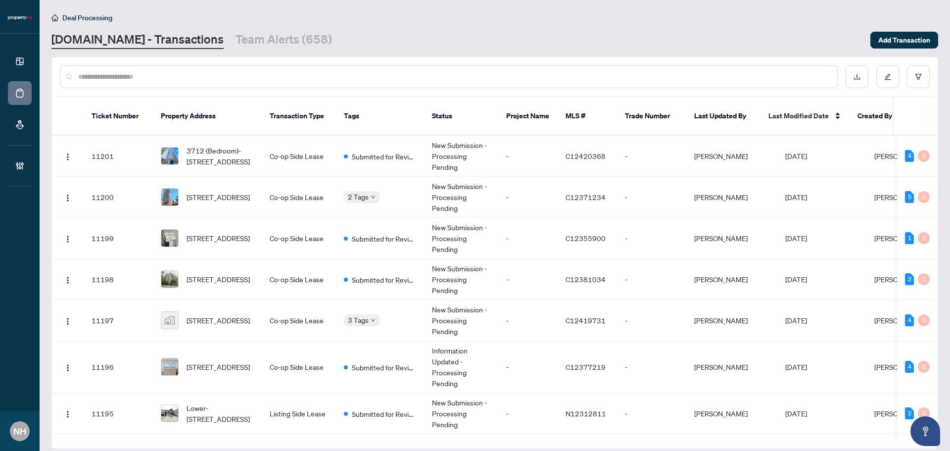
click at [142, 76] on input "text" at bounding box center [453, 76] width 751 height 11
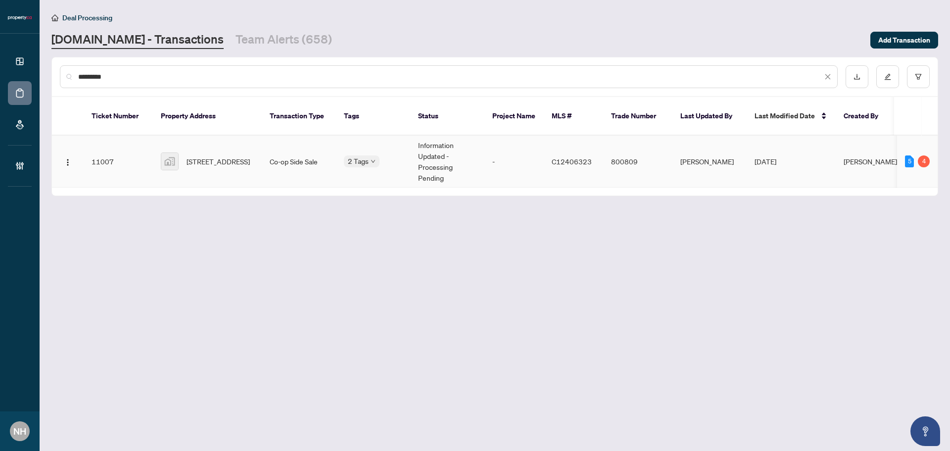
type input "*********"
click at [202, 156] on span "120 Argyle Street, Toronto, ON, Canada" at bounding box center [218, 161] width 63 height 11
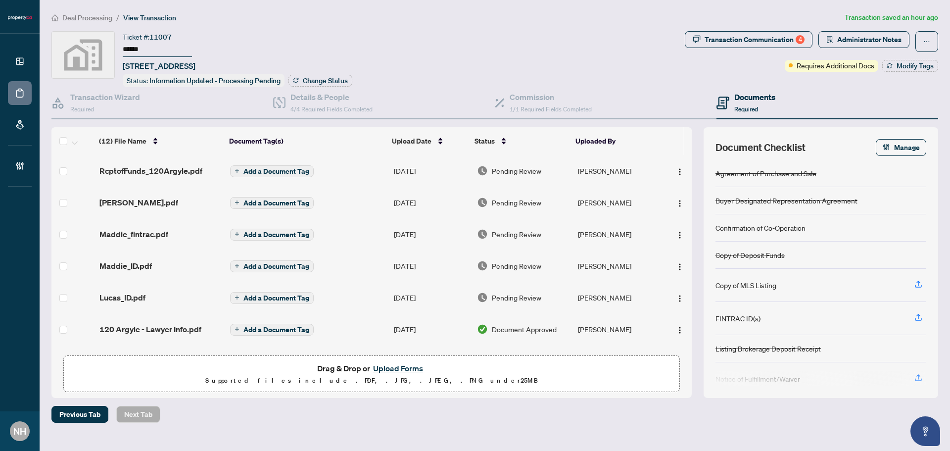
click at [89, 19] on span "Deal Processing" at bounding box center [87, 17] width 50 height 9
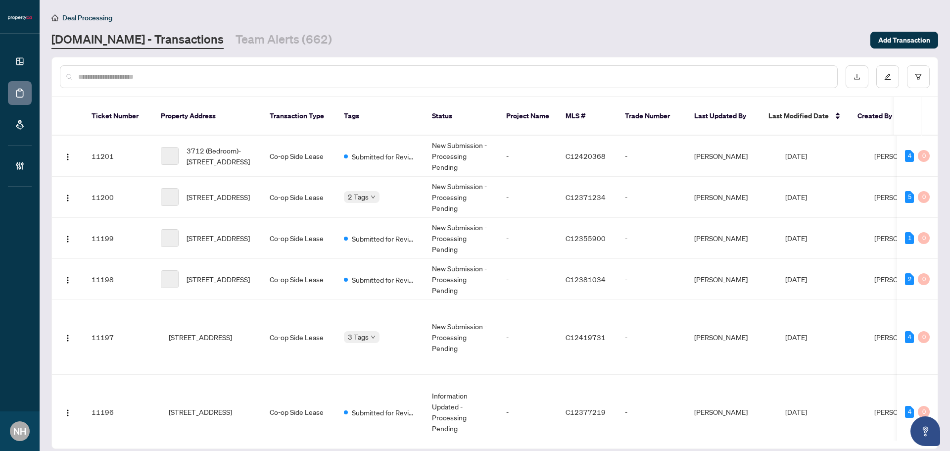
click at [174, 75] on input "text" at bounding box center [453, 76] width 751 height 11
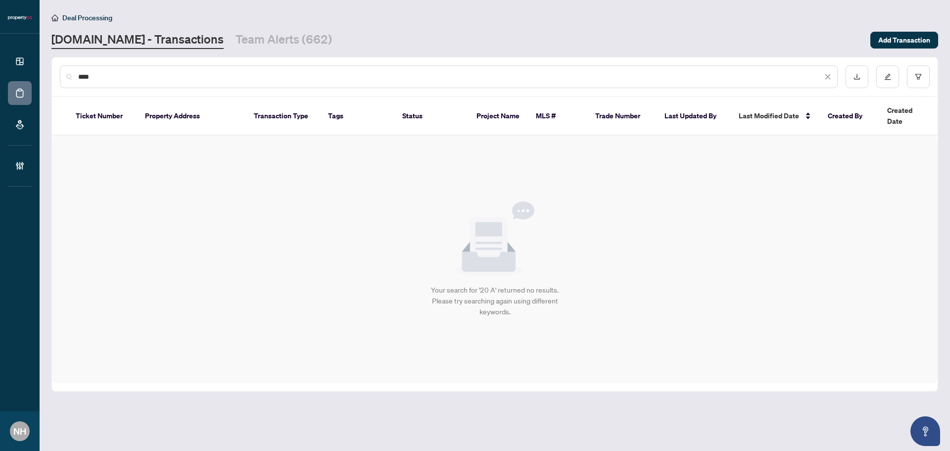
type input "****"
click at [273, 36] on link "Team Alerts (662)" at bounding box center [284, 40] width 97 height 18
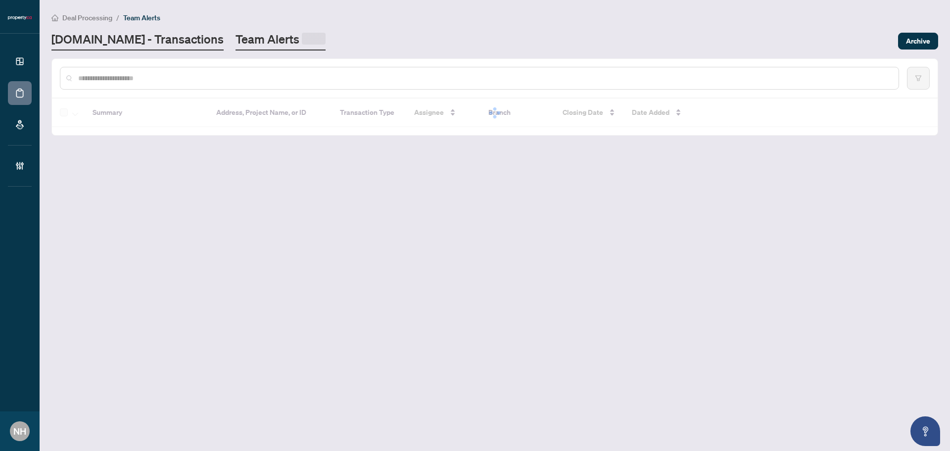
click at [137, 42] on link "Property.ca - Transactions" at bounding box center [137, 40] width 172 height 19
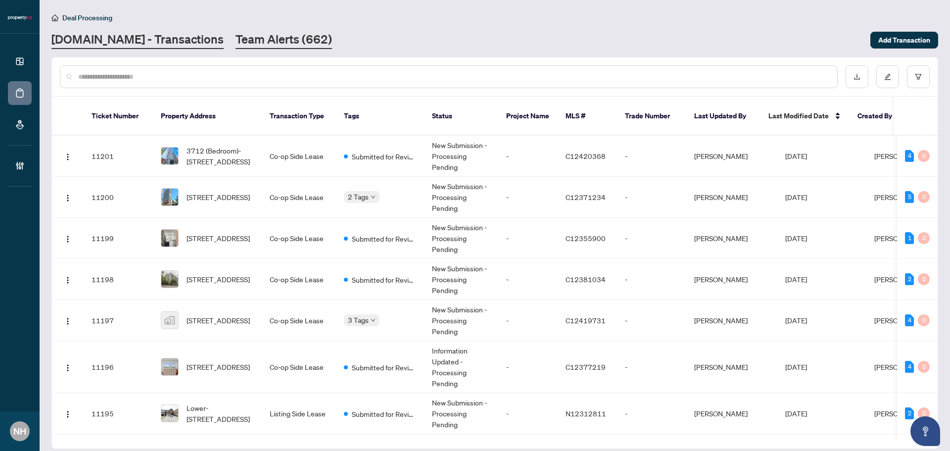
click at [250, 40] on link "Team Alerts (662)" at bounding box center [284, 40] width 97 height 18
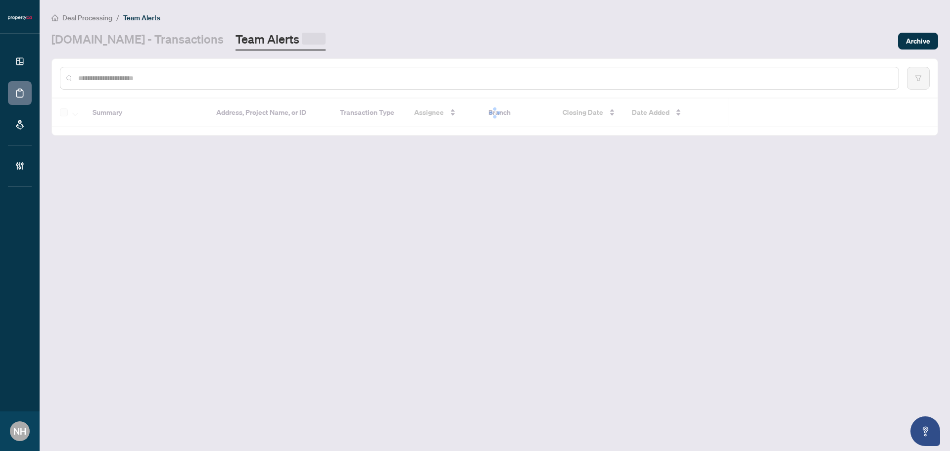
click at [156, 43] on link "[DOMAIN_NAME] - Transactions" at bounding box center [137, 40] width 172 height 19
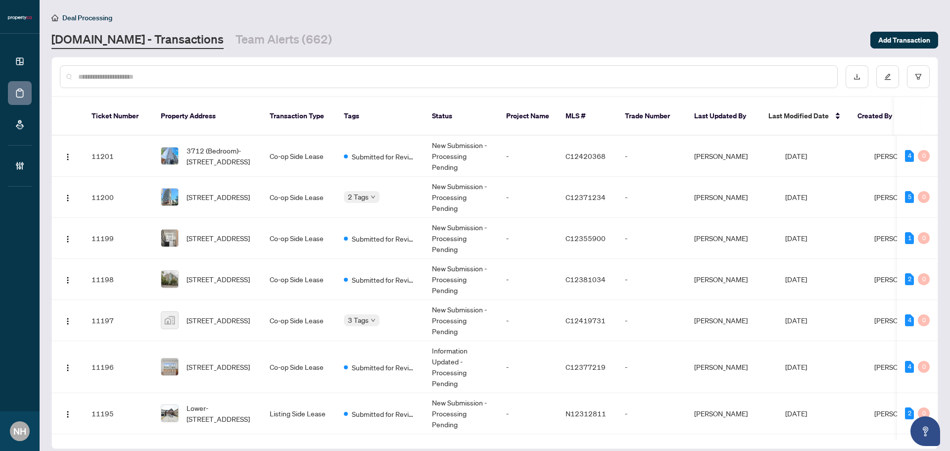
click at [172, 66] on div at bounding box center [449, 76] width 778 height 23
click at [151, 77] on input "text" at bounding box center [453, 76] width 751 height 11
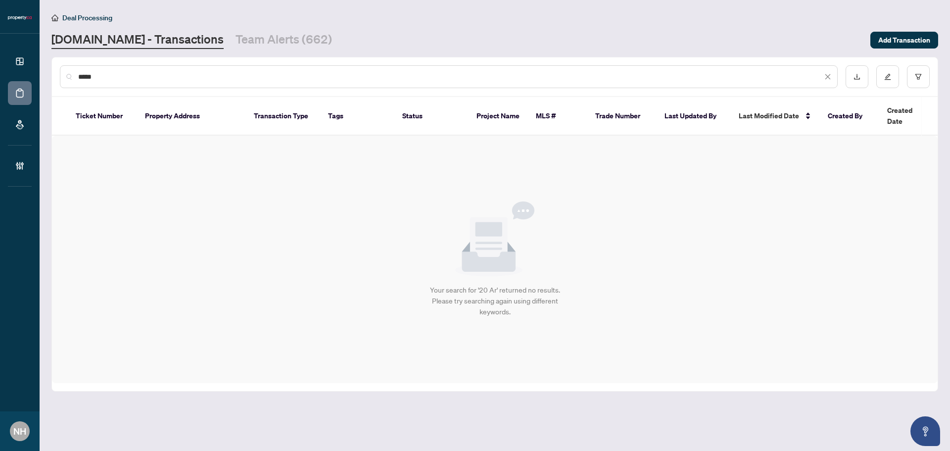
drag, startPoint x: 99, startPoint y: 81, endPoint x: -42, endPoint y: 77, distance: 140.6
click at [0, 77] on html "Dashboard Deal Processing Mortgage Referrals Brokerage Management NH Nil Harxhi…" at bounding box center [475, 225] width 950 height 451
type input "*"
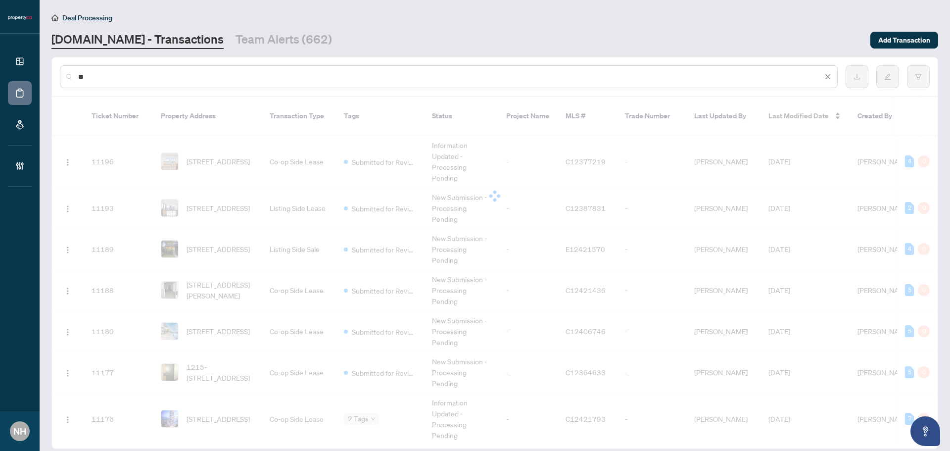
type input "*"
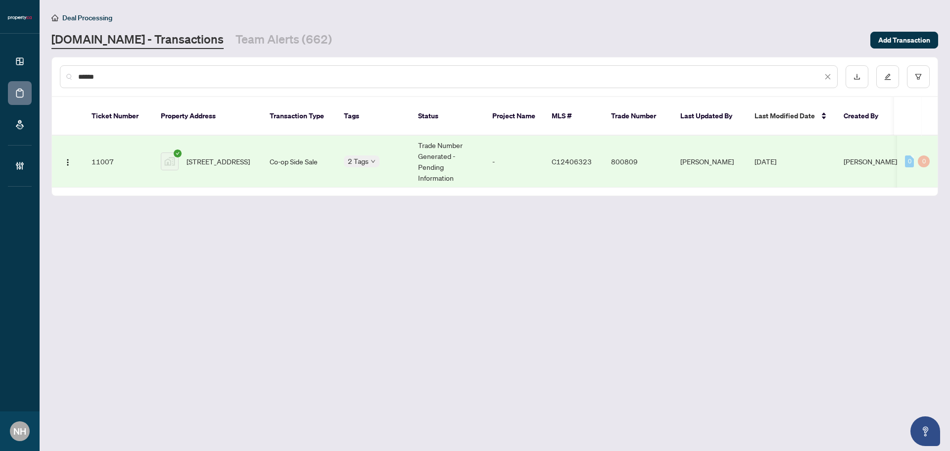
type input "******"
click at [219, 156] on span "120 Argyle Street, Toronto, ON, Canada" at bounding box center [218, 161] width 63 height 11
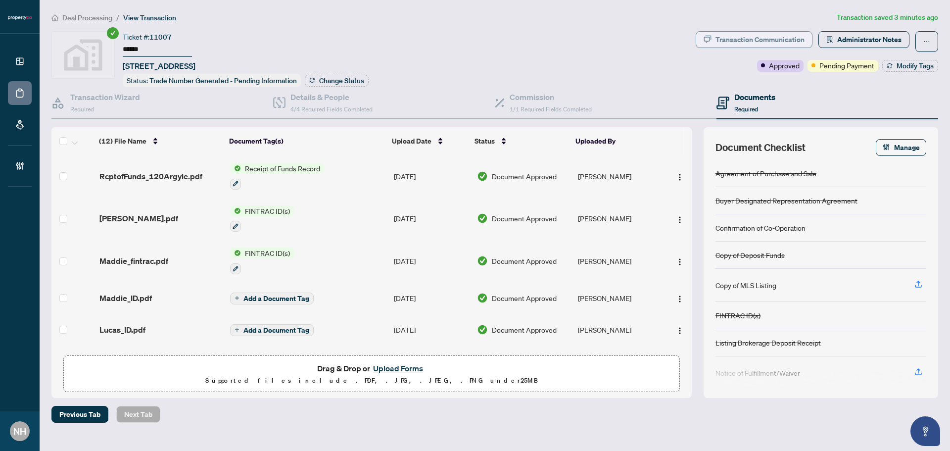
click at [739, 47] on div "Transaction Communication" at bounding box center [760, 40] width 89 height 16
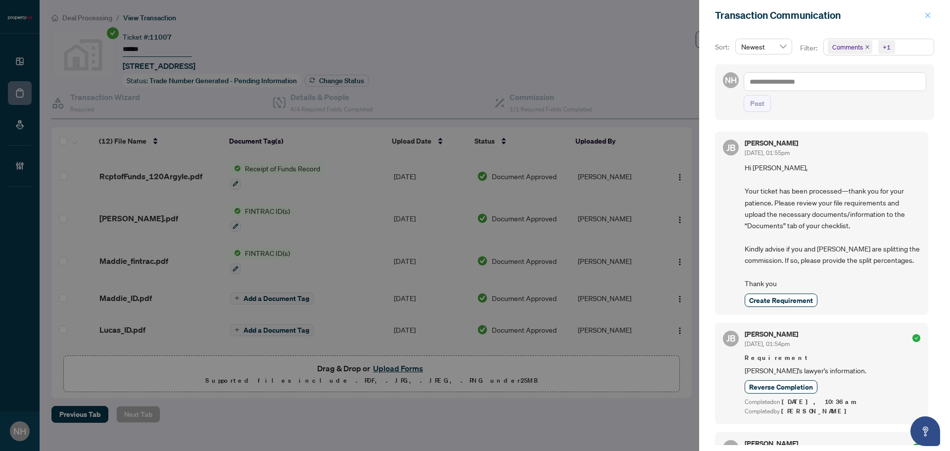
click at [930, 14] on icon "close" at bounding box center [928, 15] width 7 height 7
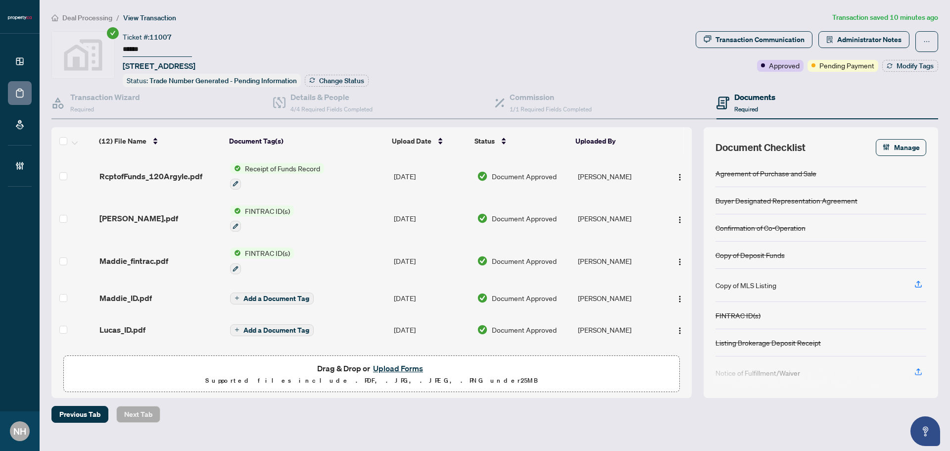
click at [76, 16] on span "Deal Processing" at bounding box center [87, 17] width 50 height 9
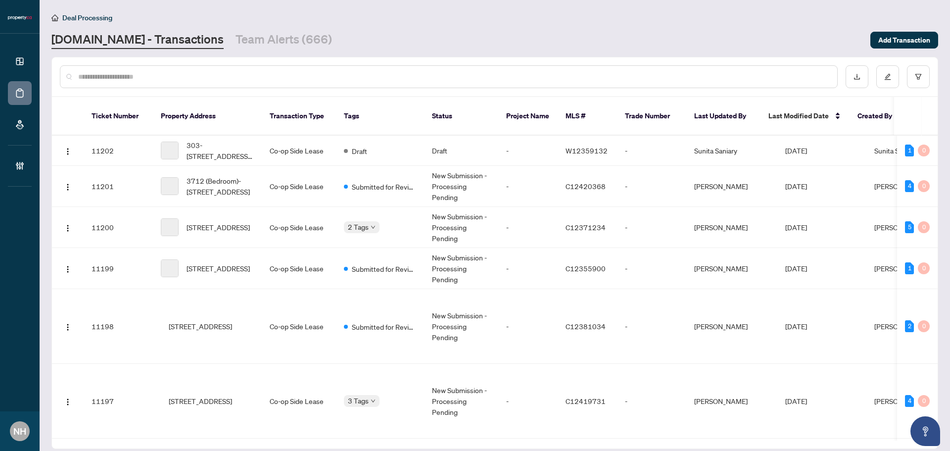
click at [150, 74] on input "text" at bounding box center [453, 76] width 751 height 11
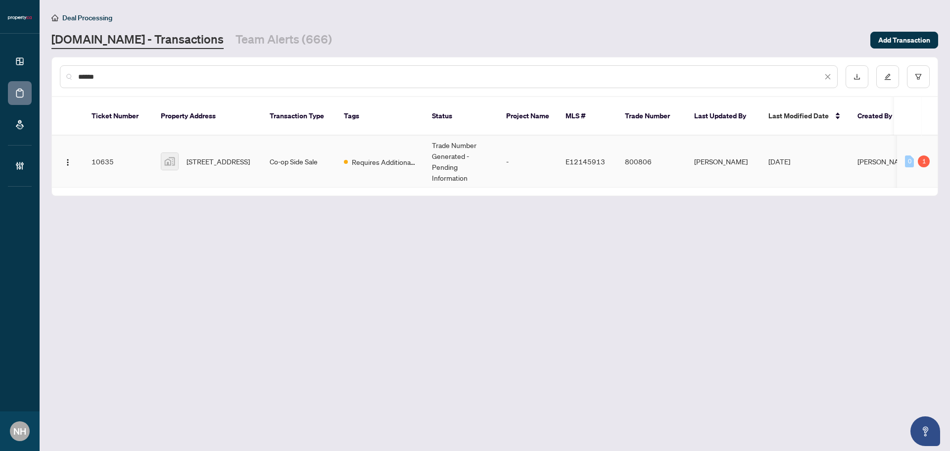
type input "******"
click at [187, 153] on div "40 Cedarvale Avenue, East York, ON, Canada" at bounding box center [207, 161] width 93 height 18
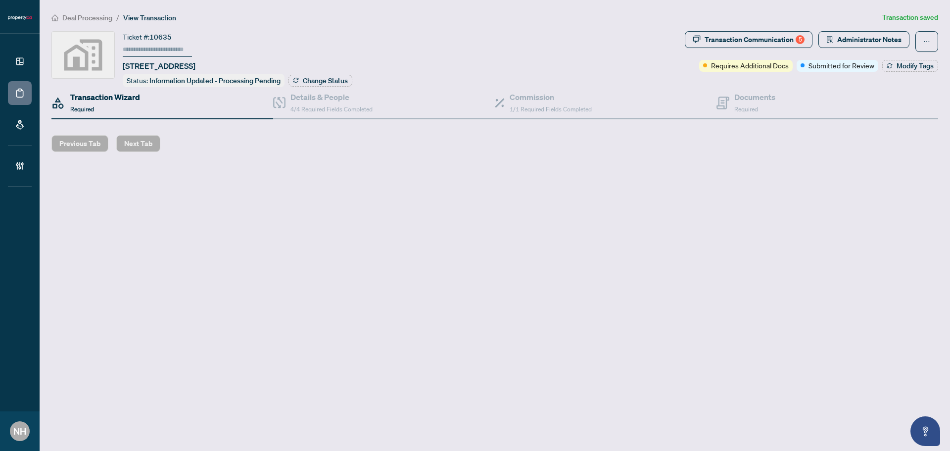
type input "******"
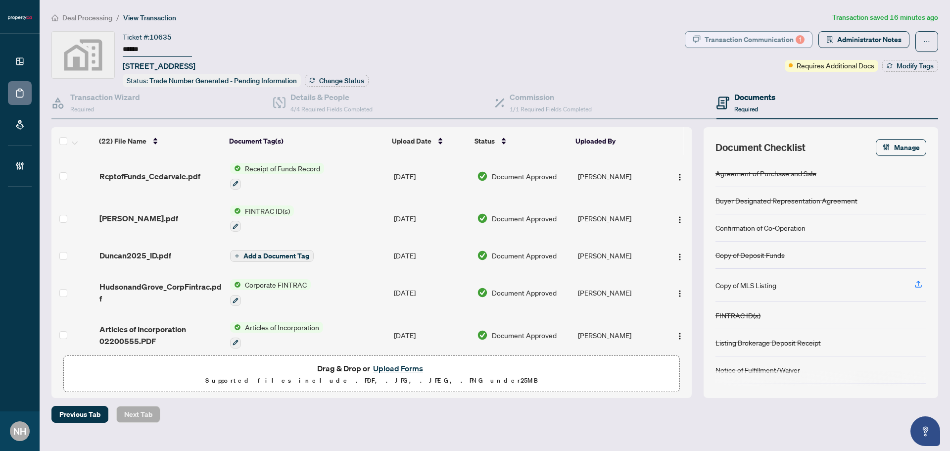
click at [751, 44] on div "Transaction Communication 1" at bounding box center [755, 40] width 100 height 16
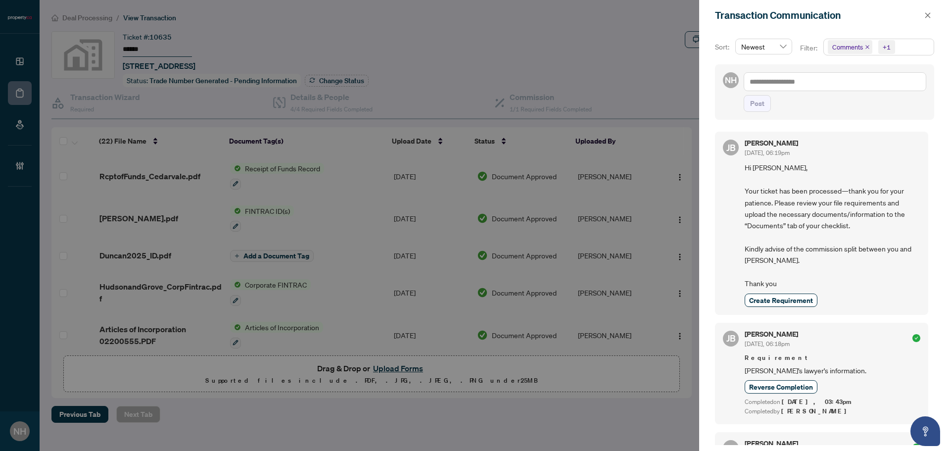
click at [865, 45] on icon "close" at bounding box center [867, 47] width 5 height 5
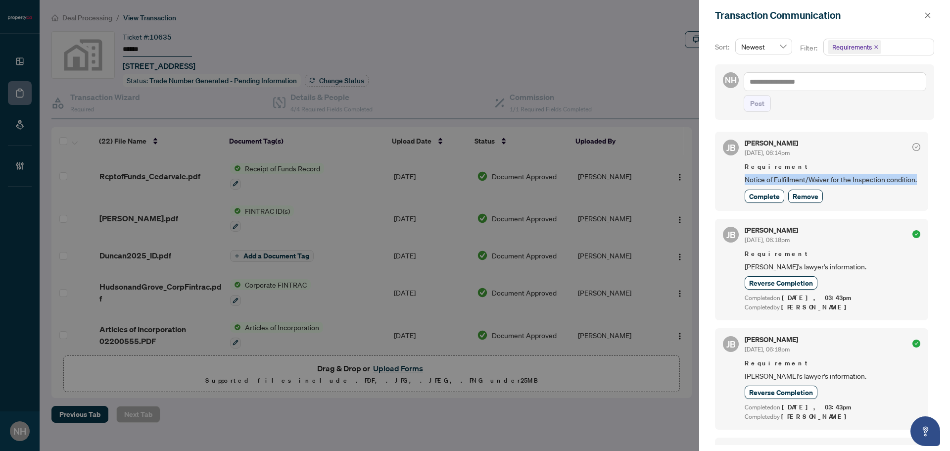
drag, startPoint x: 738, startPoint y: 177, endPoint x: 783, endPoint y: 193, distance: 47.7
click at [783, 193] on div "JB Jean Belarde Sep/26/2025, 06:14pm Requirement Notice of Fulfillment/Waiver f…" at bounding box center [821, 171] width 213 height 79
copy span "Notice of Fulfillment/Waiver for the Inspection condition."
click at [927, 16] on icon "close" at bounding box center [928, 14] width 5 height 5
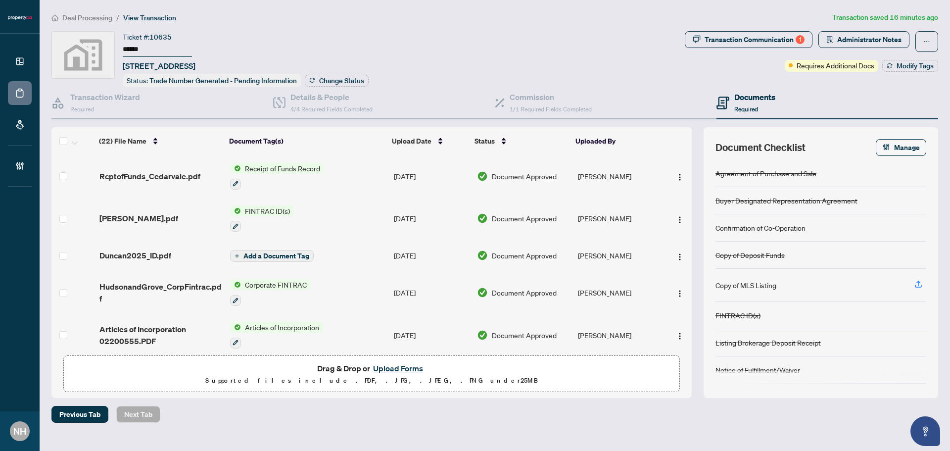
click at [76, 14] on span "Deal Processing" at bounding box center [87, 17] width 50 height 9
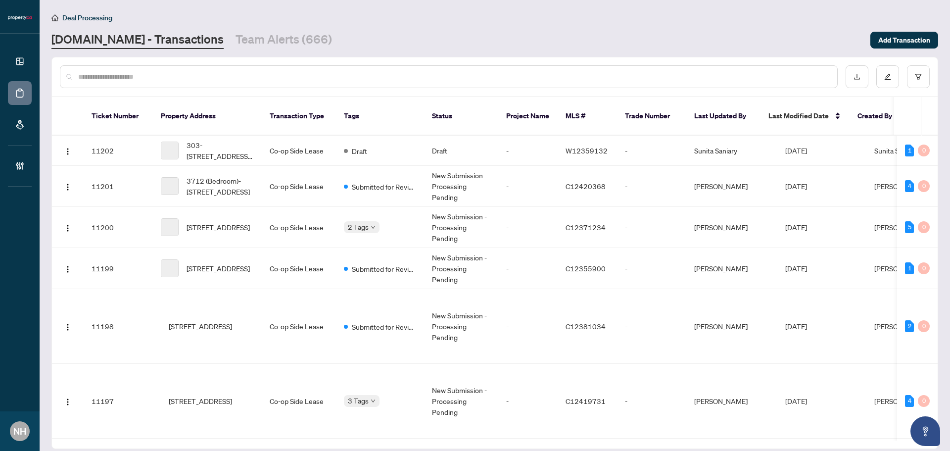
click at [254, 29] on div "Deal Processing Property.ca - Transactions Team Alerts (666) Add Transaction" at bounding box center [494, 30] width 887 height 37
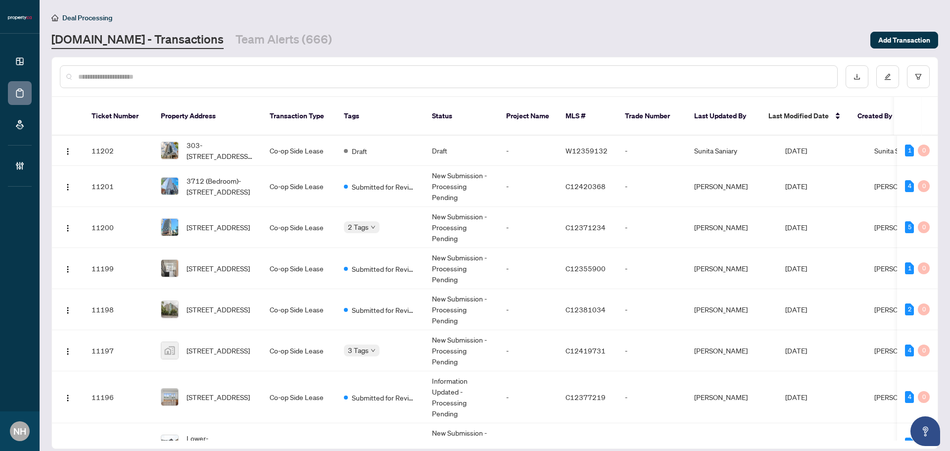
click at [131, 38] on link "Property.ca - Transactions" at bounding box center [137, 40] width 172 height 18
drag, startPoint x: 249, startPoint y: 37, endPoint x: 246, endPoint y: 51, distance: 14.8
click at [249, 37] on link "Team Alerts (666)" at bounding box center [284, 40] width 97 height 18
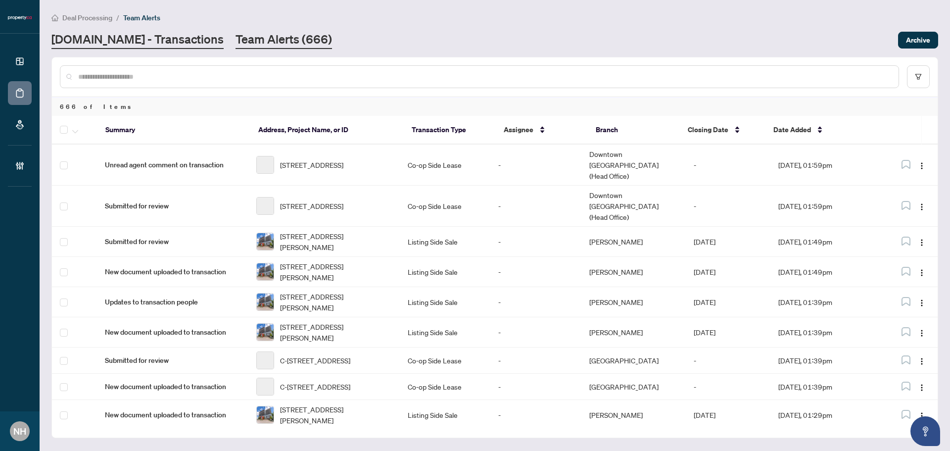
click at [132, 45] on link "Property.ca - Transactions" at bounding box center [137, 40] width 172 height 18
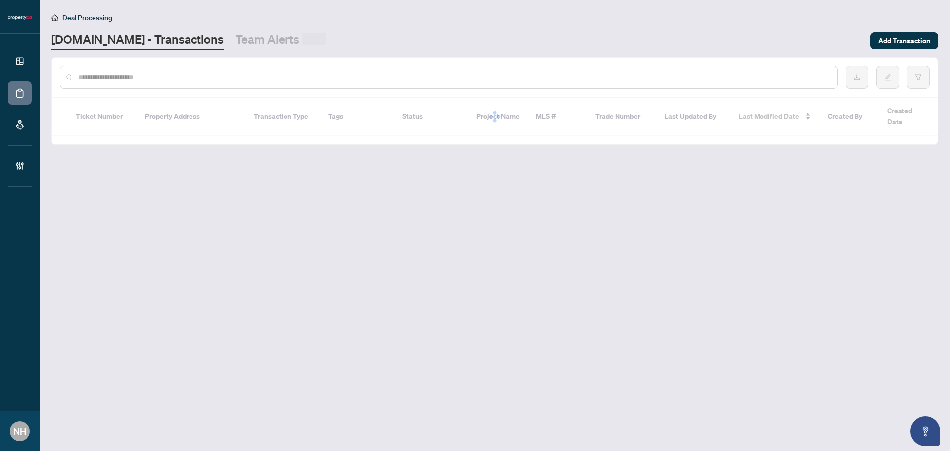
click at [136, 66] on div at bounding box center [449, 77] width 778 height 23
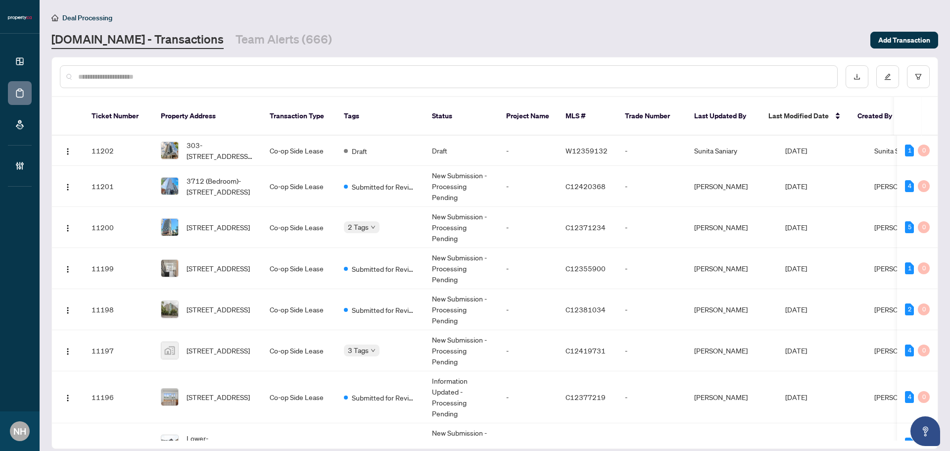
drag, startPoint x: 136, startPoint y: 81, endPoint x: 160, endPoint y: 66, distance: 28.6
click at [137, 79] on input "text" at bounding box center [453, 76] width 751 height 11
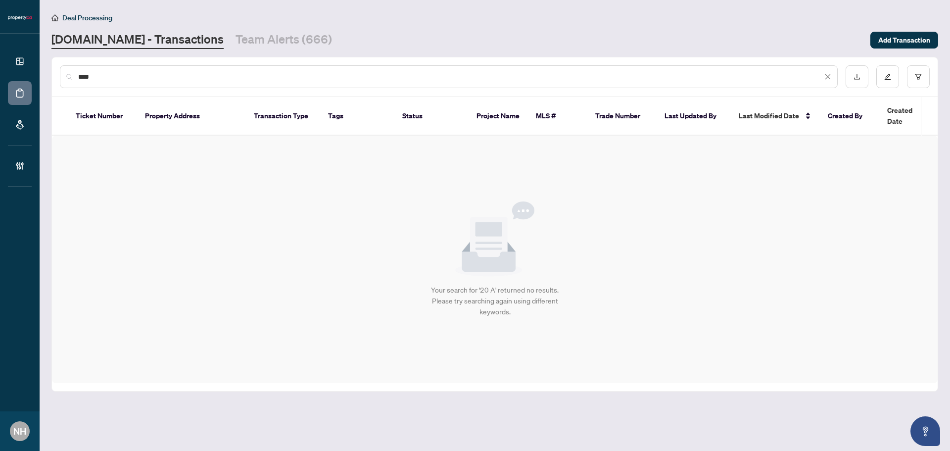
drag, startPoint x: 120, startPoint y: 78, endPoint x: -46, endPoint y: 45, distance: 169.6
click at [0, 45] on html "Dashboard Deal Processing Mortgage Referrals Brokerage Management NH Nil Harxhi…" at bounding box center [475, 225] width 950 height 451
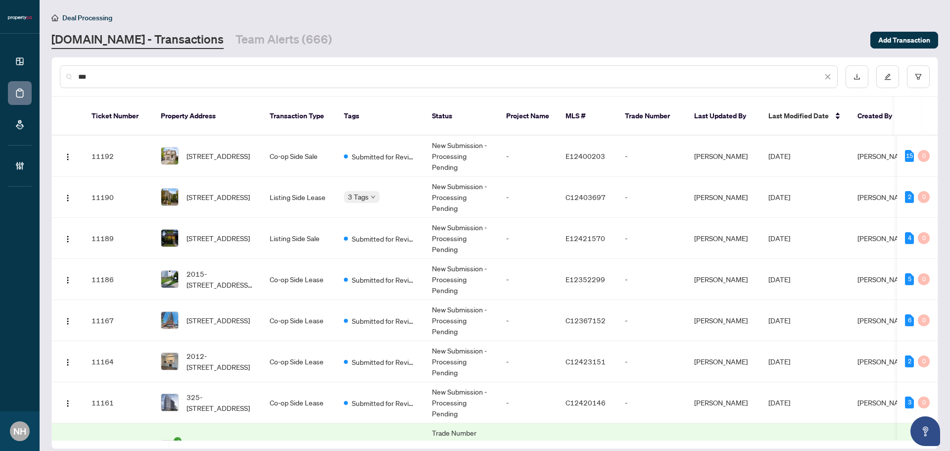
drag, startPoint x: 103, startPoint y: 77, endPoint x: -173, endPoint y: 43, distance: 278.4
click at [0, 43] on html "Dashboard Deal Processing Mortgage Referrals Brokerage Management NH Nil Harxhi…" at bounding box center [475, 225] width 950 height 451
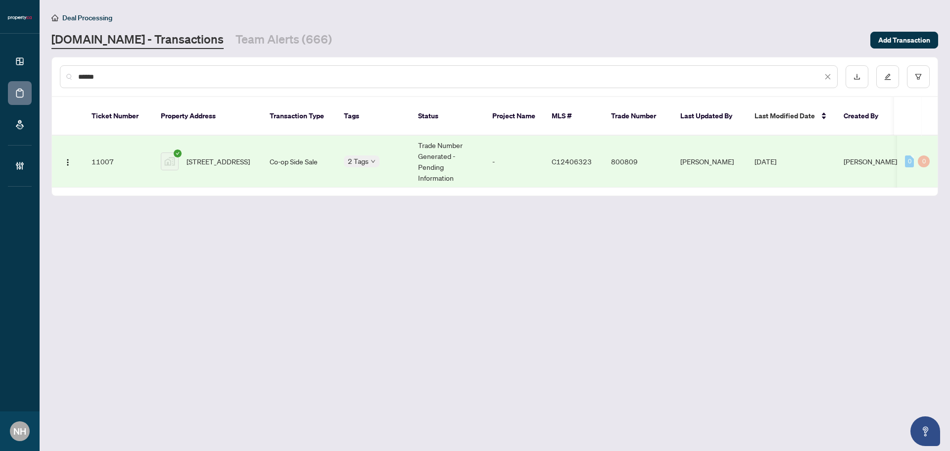
type input "******"
click at [203, 136] on td "120 Argyle Street, Toronto, ON, Canada" at bounding box center [207, 162] width 109 height 52
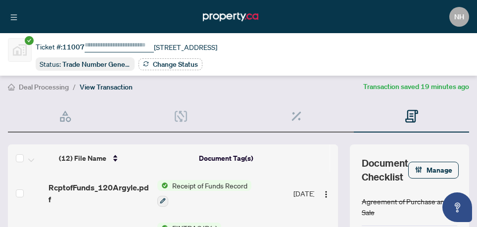
type input "******"
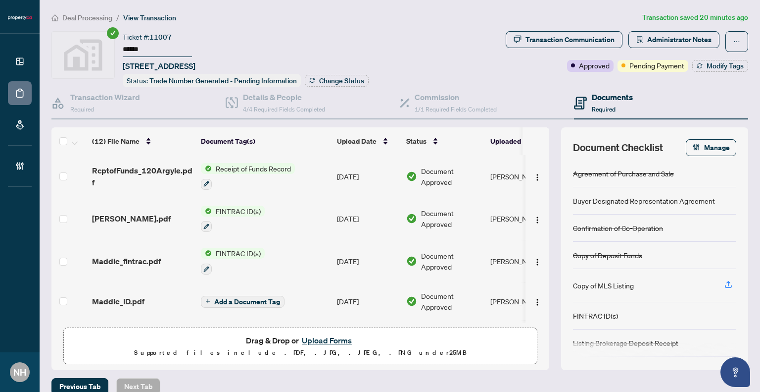
drag, startPoint x: 158, startPoint y: 48, endPoint x: 101, endPoint y: 50, distance: 56.5
click at [101, 50] on div "Ticket #: 11007 ****** 120 Argyle Street, Toronto, ON, Canada Status: Trade Num…" at bounding box center [276, 59] width 450 height 56
click at [69, 19] on span "Deal Processing" at bounding box center [87, 17] width 50 height 9
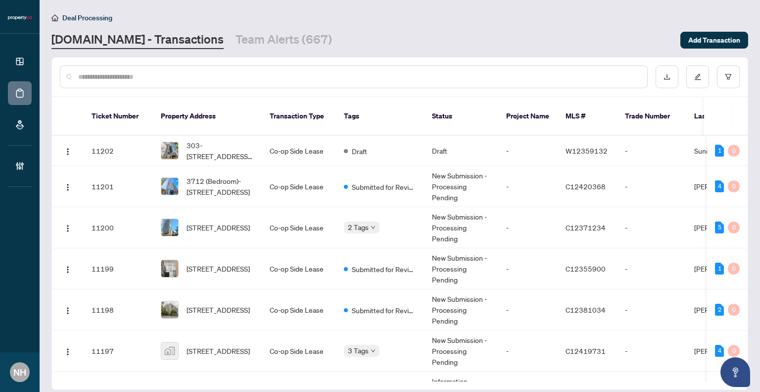
click at [121, 75] on input "text" at bounding box center [358, 76] width 561 height 11
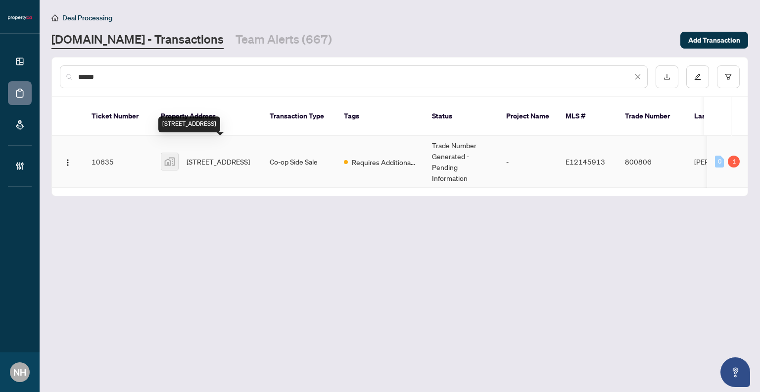
type input "******"
click at [212, 156] on span "40 Cedarvale Avenue, East York, ON, Canada" at bounding box center [218, 161] width 63 height 11
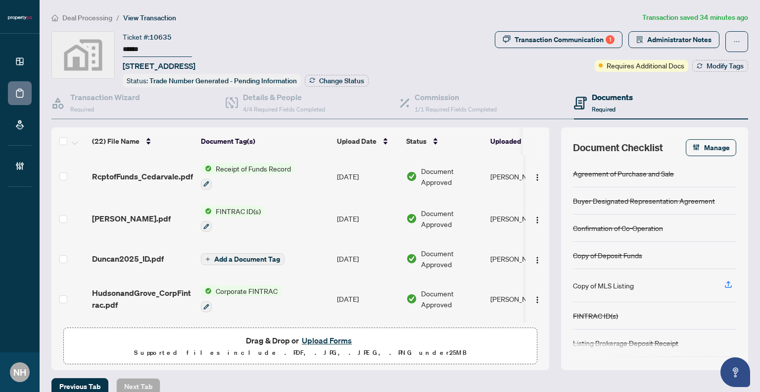
click at [91, 17] on span "Deal Processing" at bounding box center [87, 17] width 50 height 9
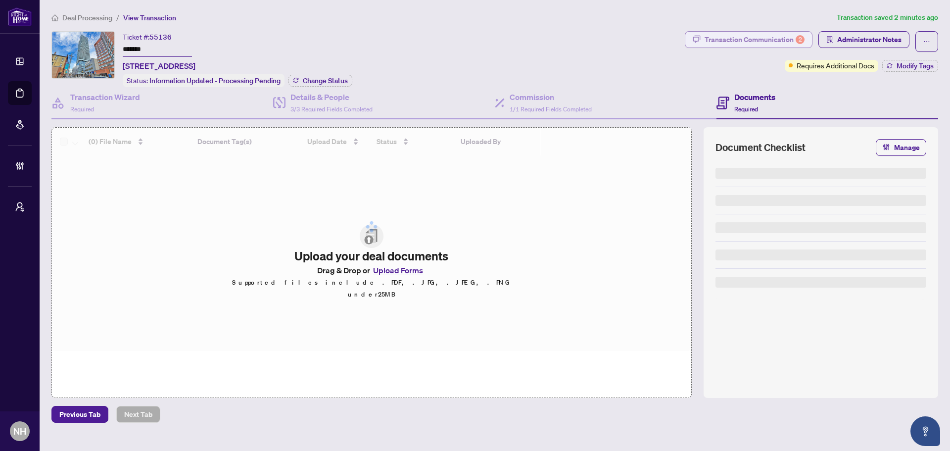
click at [772, 40] on div "Transaction Communication 2" at bounding box center [755, 40] width 100 height 16
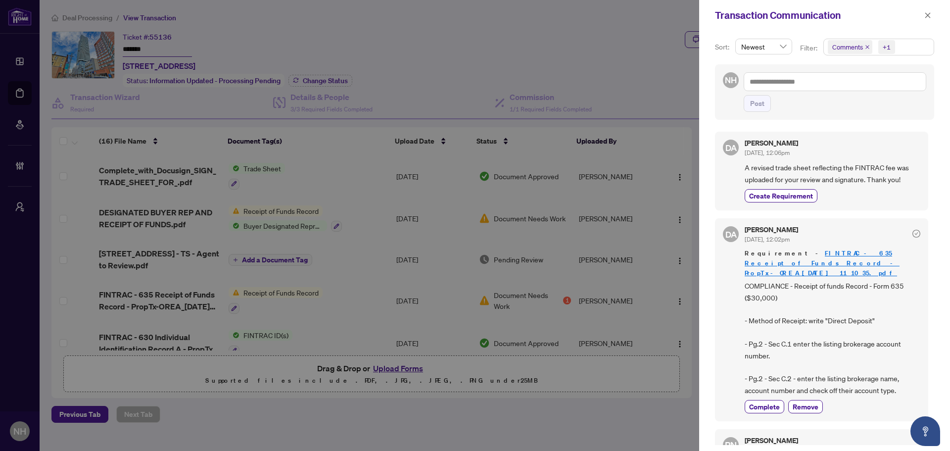
click at [866, 47] on icon "close" at bounding box center [867, 47] width 5 height 5
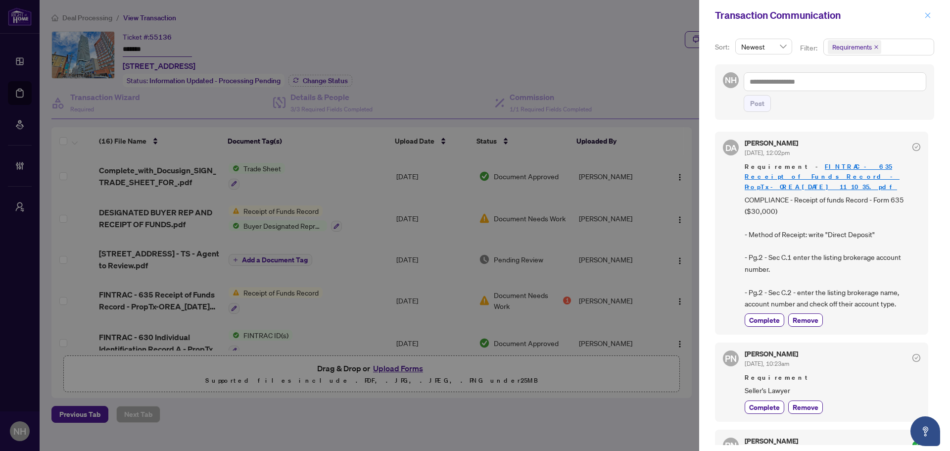
click at [929, 16] on icon "close" at bounding box center [928, 15] width 7 height 7
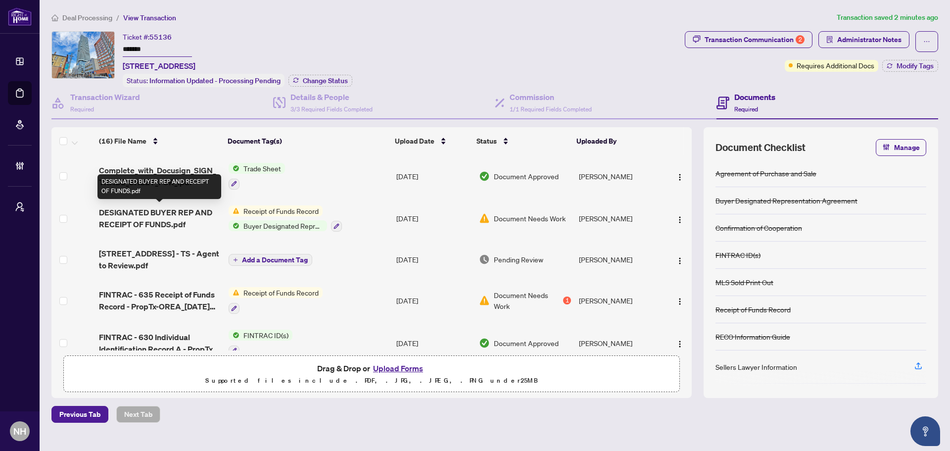
click at [145, 211] on span "DESIGNATED BUYER REP AND RECEIPT OF FUNDS.pdf" at bounding box center [160, 218] width 122 height 24
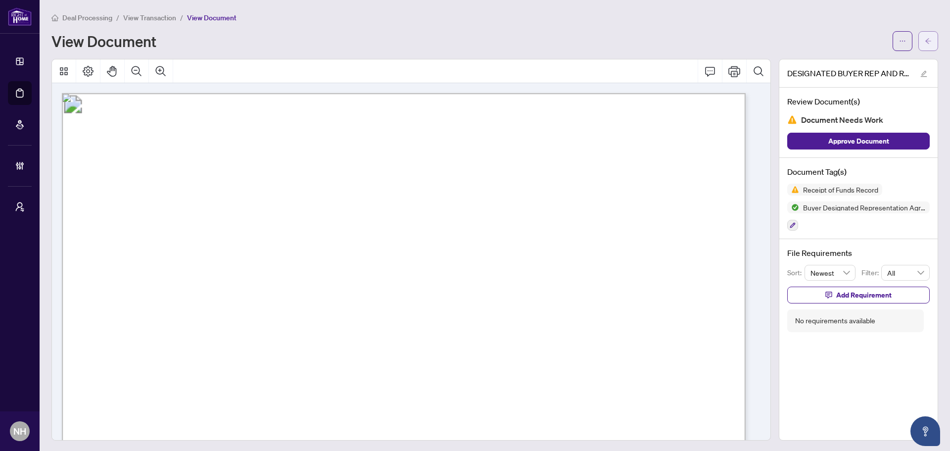
click at [925, 45] on span "button" at bounding box center [928, 41] width 7 height 16
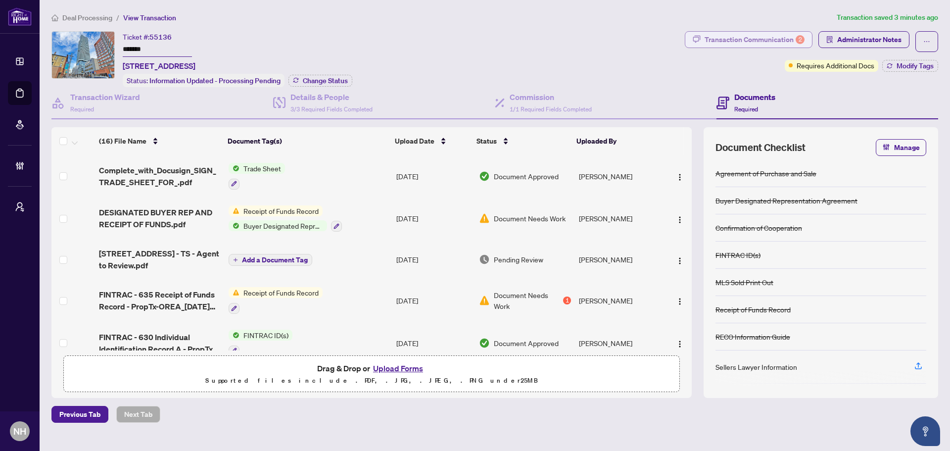
click at [748, 35] on div "Transaction Communication 2" at bounding box center [755, 40] width 100 height 16
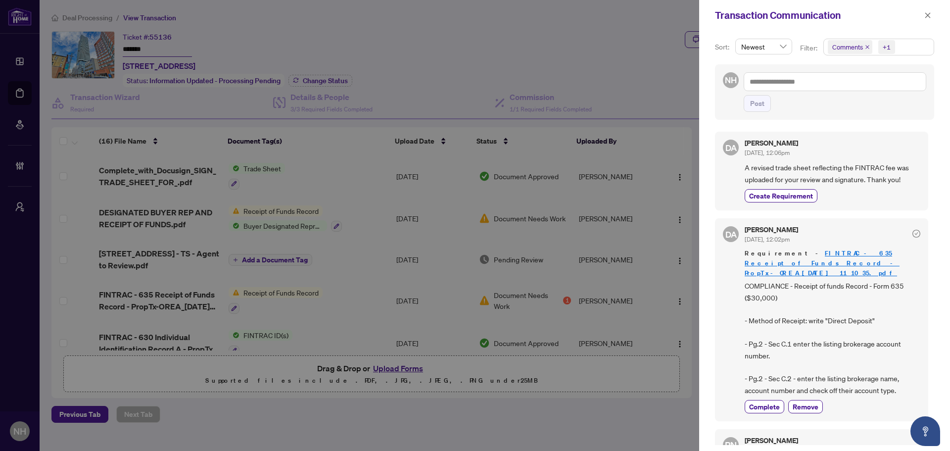
click at [867, 49] on icon "close" at bounding box center [867, 47] width 5 height 5
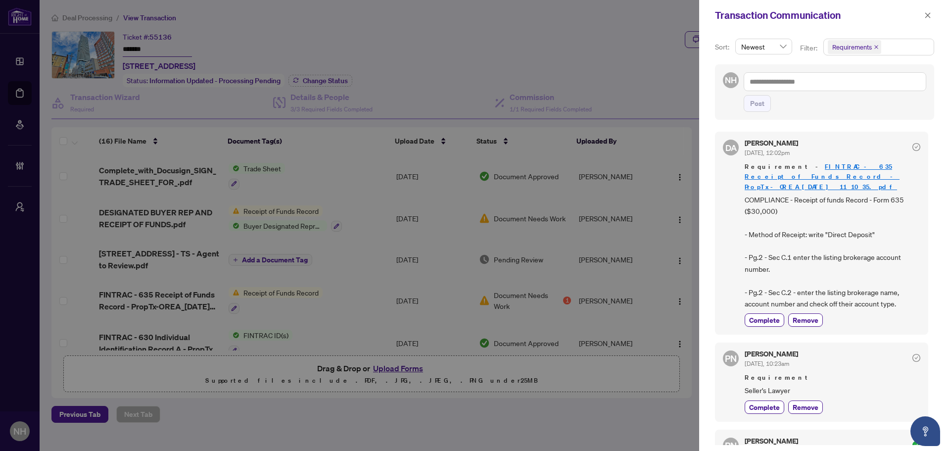
drag, startPoint x: 138, startPoint y: 327, endPoint x: 491, endPoint y: 62, distance: 441.1
click at [491, 62] on div at bounding box center [475, 225] width 950 height 451
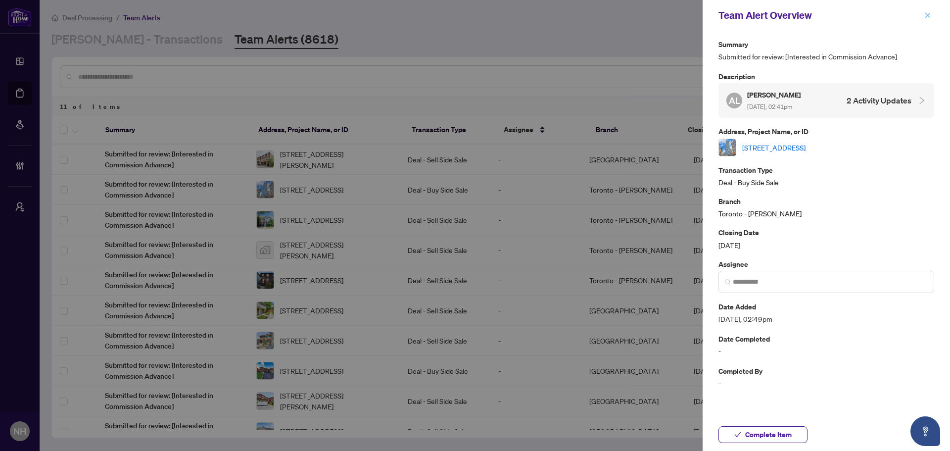
click at [929, 16] on icon "close" at bounding box center [928, 14] width 5 height 5
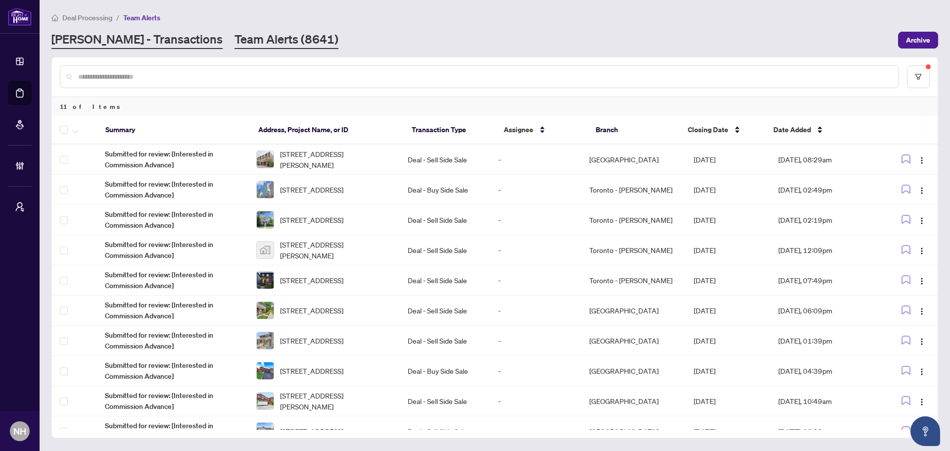
click at [135, 41] on link "[PERSON_NAME] - Transactions" at bounding box center [136, 40] width 171 height 18
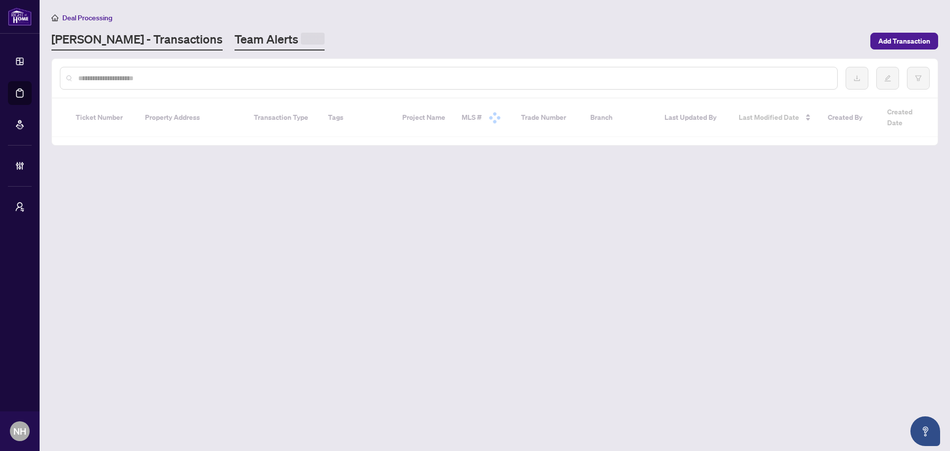
click at [235, 41] on link "Team Alerts" at bounding box center [280, 40] width 90 height 19
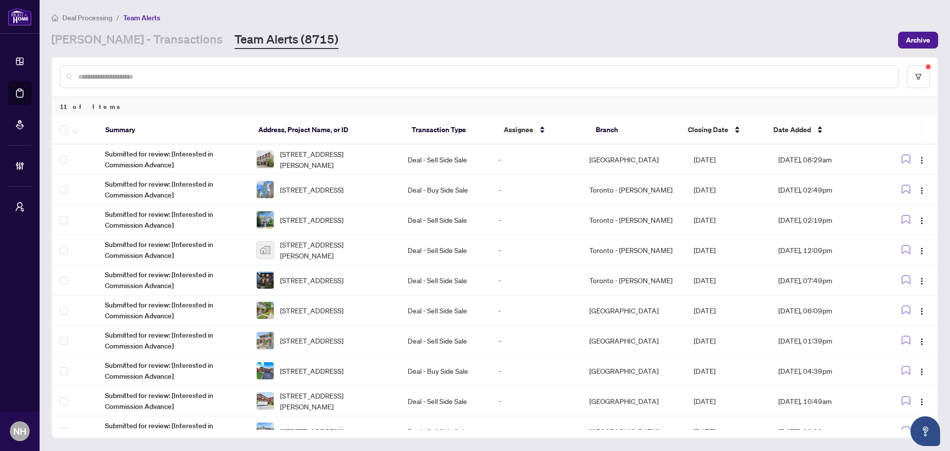
click at [643, 29] on div "Deal Processing / Team Alerts [PERSON_NAME] - Transactions Team Alerts (8715) A…" at bounding box center [494, 30] width 887 height 37
click at [555, 13] on div "Deal Processing / Team Alerts" at bounding box center [494, 17] width 887 height 11
click at [95, 35] on link "[PERSON_NAME] - Transactions" at bounding box center [136, 40] width 171 height 18
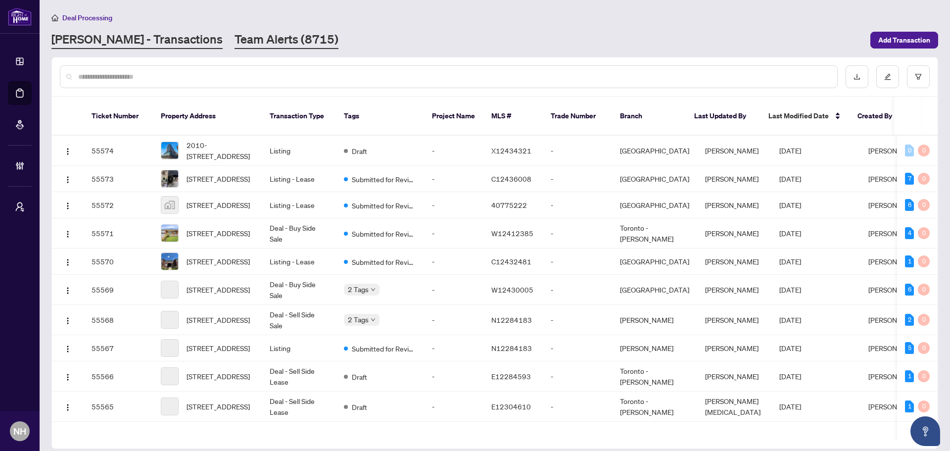
click at [235, 42] on link "Team Alerts (8715)" at bounding box center [287, 40] width 104 height 18
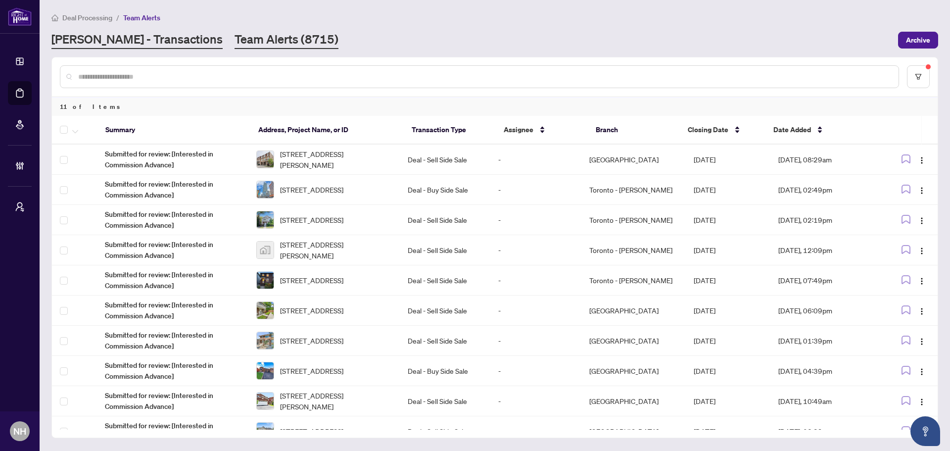
click at [146, 40] on link "[PERSON_NAME] - Transactions" at bounding box center [136, 40] width 171 height 18
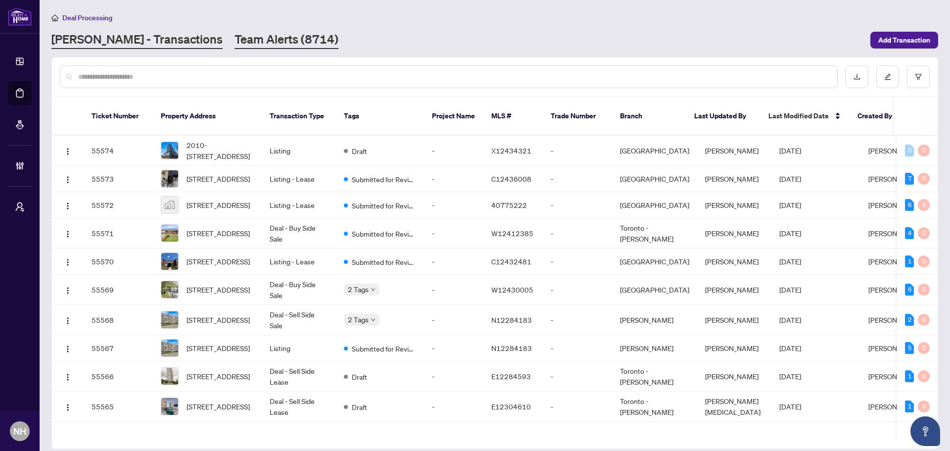
click at [235, 39] on link "Team Alerts (8714)" at bounding box center [287, 40] width 104 height 18
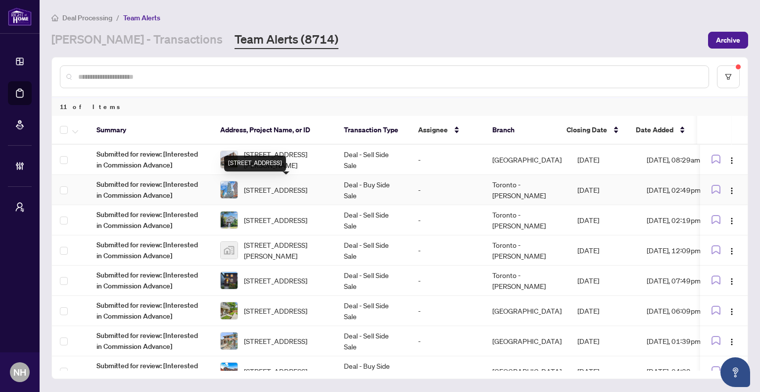
click at [307, 195] on span "[STREET_ADDRESS]" at bounding box center [275, 189] width 63 height 11
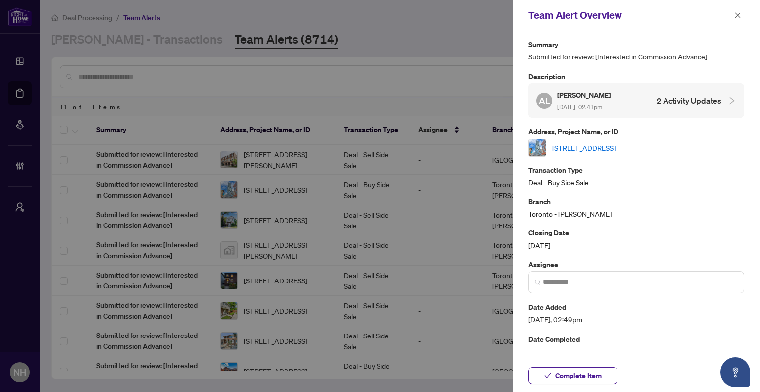
click at [569, 151] on link "[STREET_ADDRESS]" at bounding box center [583, 147] width 63 height 11
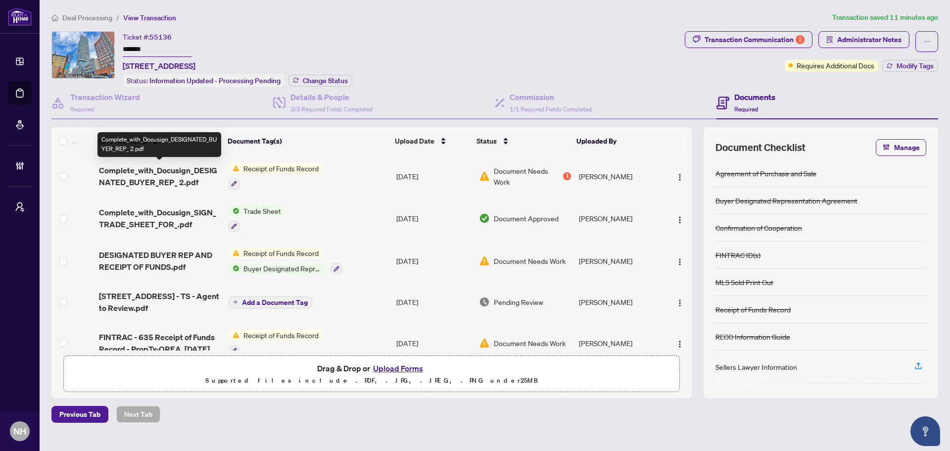
click at [136, 168] on span "Complete_with_Docusign_DESIGNATED_BUYER_REP_ 2.pdf" at bounding box center [160, 176] width 122 height 24
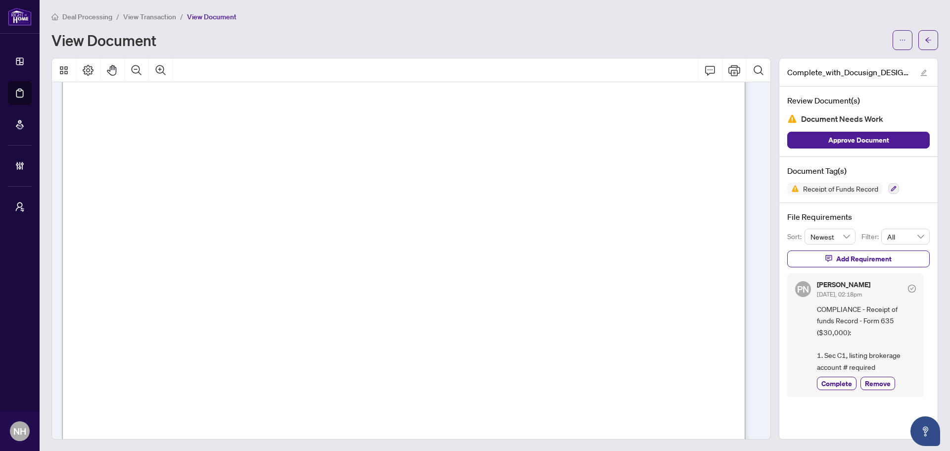
scroll to position [1, 0]
drag, startPoint x: 108, startPoint y: 253, endPoint x: 460, endPoint y: 247, distance: 351.5
click at [188, 226] on span "4" at bounding box center [184, 234] width 6 height 8
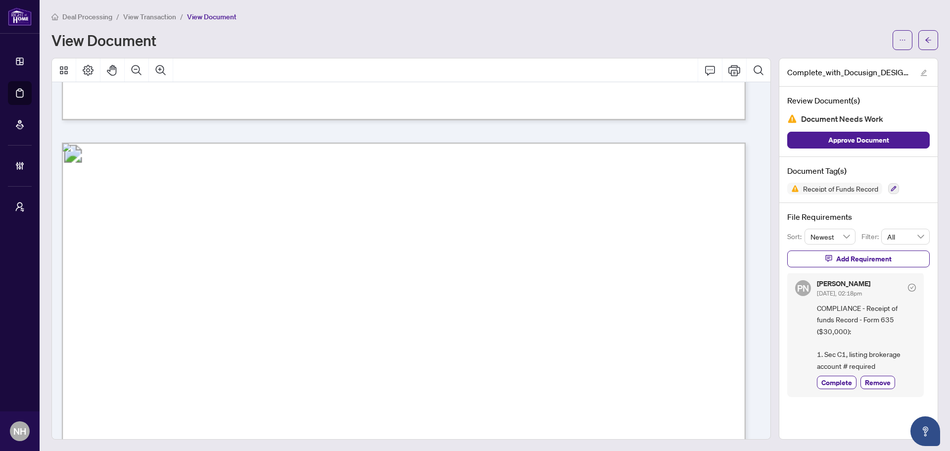
scroll to position [5494, 0]
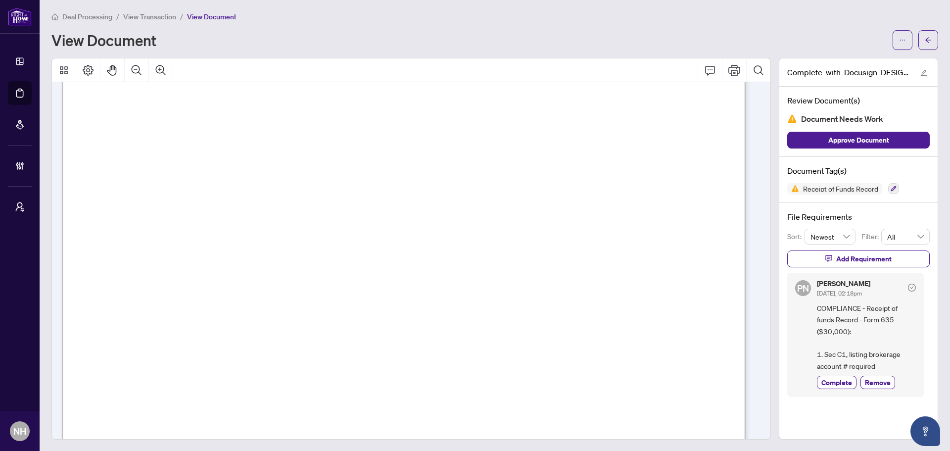
drag, startPoint x: 222, startPoint y: 298, endPoint x: 472, endPoint y: 301, distance: 250.0
click at [472, 44] on p "Receipt of Funds Record Form 635 for use in the Province of Ontario Receipt of …" at bounding box center [834, 44] width 1545 height 0
click at [298, 226] on span "1012061 Transit # (Branch #) 00744 Bank institution # 003" at bounding box center [356, 297] width 259 height 11
click at [340, 226] on span "003-06462-5054531" at bounding box center [288, 265] width 101 height 11
drag, startPoint x: 413, startPoint y: 193, endPoint x: 695, endPoint y: 193, distance: 282.1
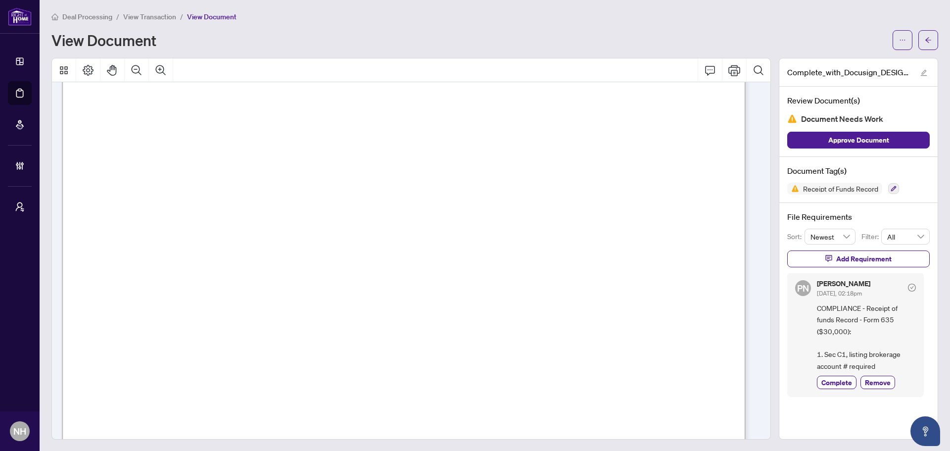
click at [339, 193] on span "transaction and that functions as an account for the Funds:" at bounding box center [222, 193] width 233 height 13
click at [339, 195] on span "transaction and that functions as an account for the Funds:" at bounding box center [222, 193] width 233 height 13
drag, startPoint x: 413, startPoint y: 195, endPoint x: 675, endPoint y: 195, distance: 261.8
click at [339, 195] on span "transaction and that functions as an account for the Funds:" at bounding box center [222, 193] width 233 height 13
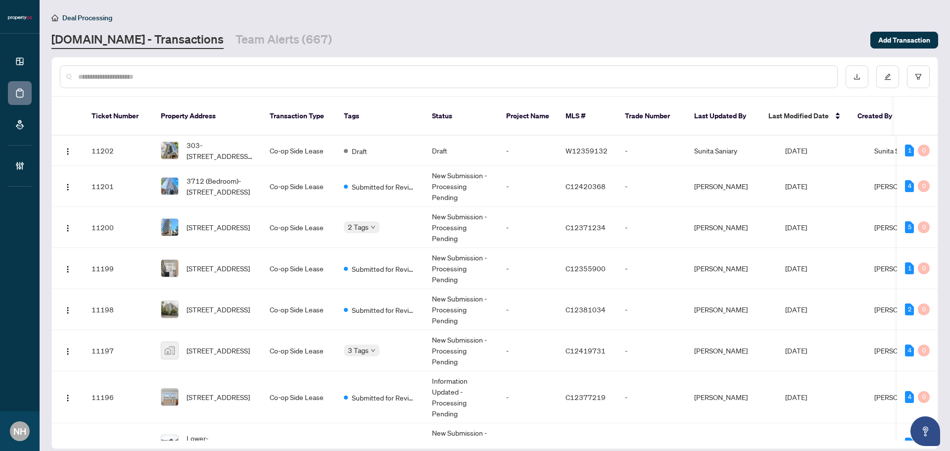
click at [177, 75] on input "text" at bounding box center [453, 76] width 751 height 11
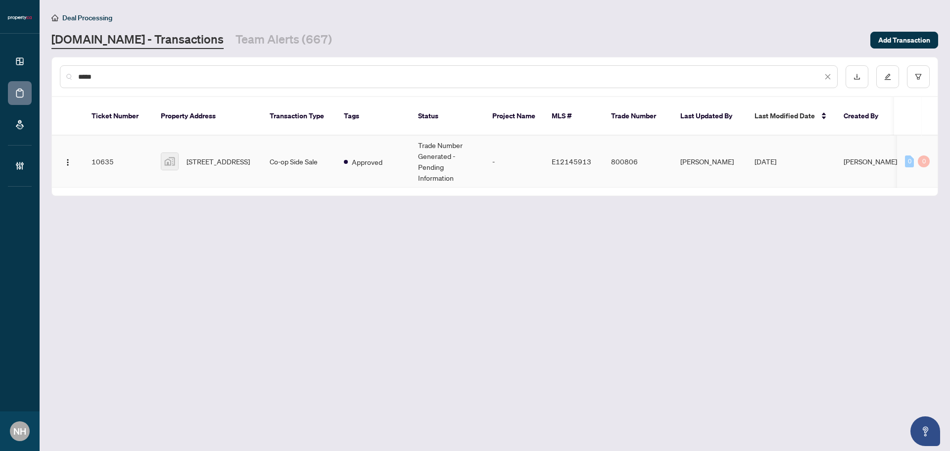
type input "*****"
click at [225, 156] on span "[STREET_ADDRESS]" at bounding box center [218, 161] width 63 height 11
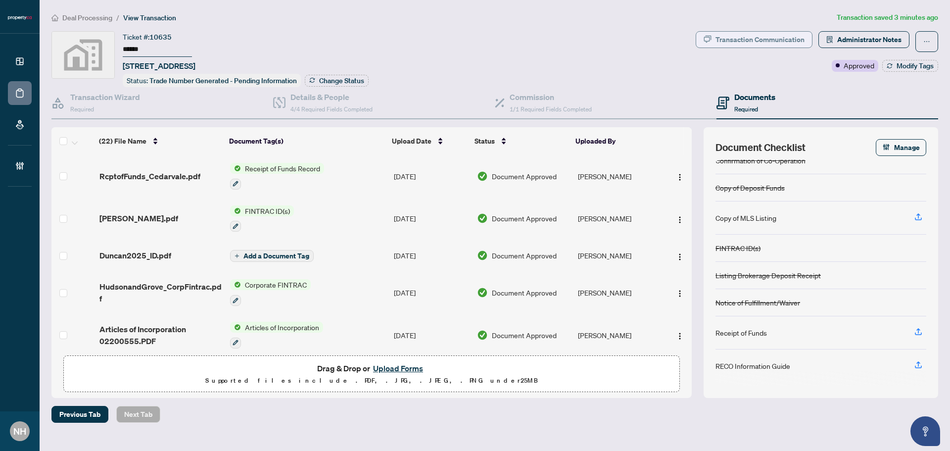
click at [752, 33] on div "Transaction Communication" at bounding box center [760, 40] width 89 height 16
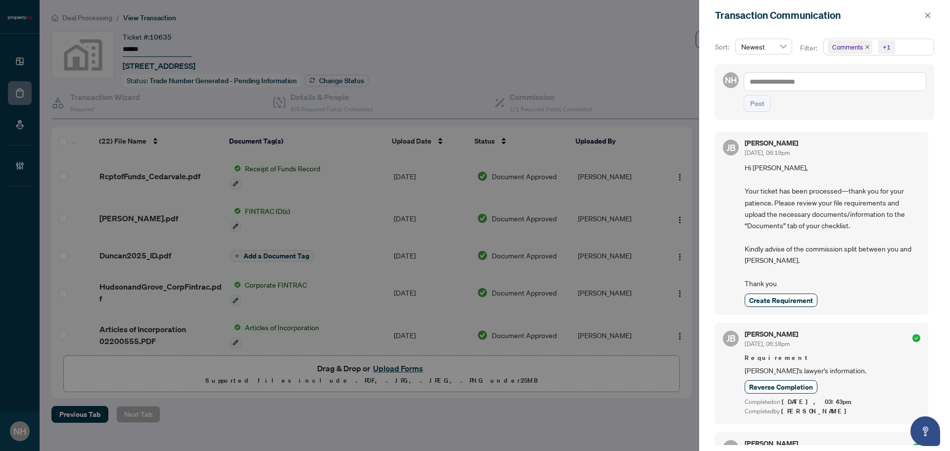
click at [867, 49] on icon "close" at bounding box center [867, 47] width 5 height 5
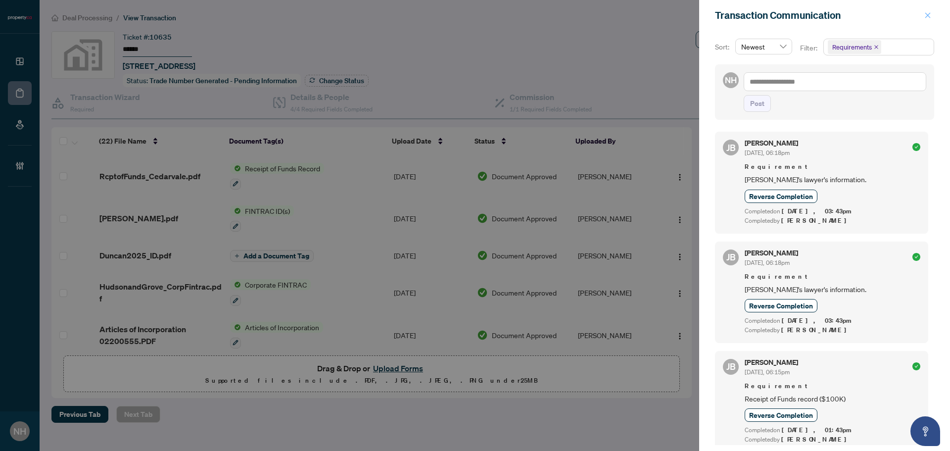
click at [928, 10] on span "button" at bounding box center [928, 15] width 7 height 16
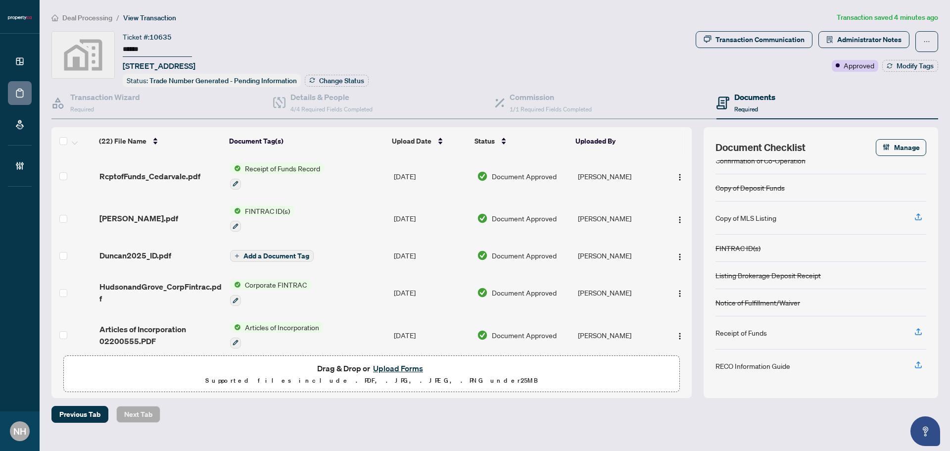
drag, startPoint x: 149, startPoint y: 46, endPoint x: 89, endPoint y: 47, distance: 59.9
click at [89, 47] on div "Ticket #: 10635 ****** 40 Cedarvale Avenue, East York, ON, Canada Status: Trade…" at bounding box center [371, 59] width 641 height 56
click at [318, 24] on div "Deal Processing / View Transaction Transaction saved 22 minutes ago Ticket #: 1…" at bounding box center [495, 217] width 895 height 411
click at [97, 16] on span "Deal Processing" at bounding box center [87, 17] width 50 height 9
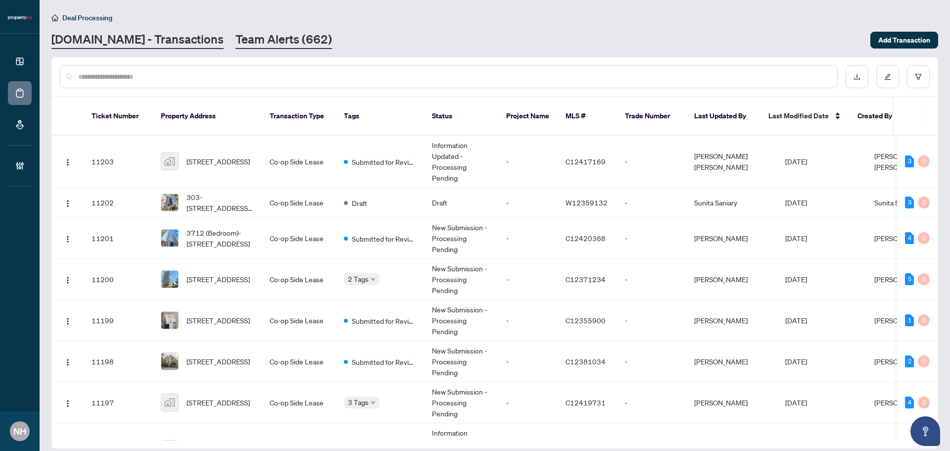
click at [266, 32] on link "Team Alerts (662)" at bounding box center [284, 40] width 97 height 18
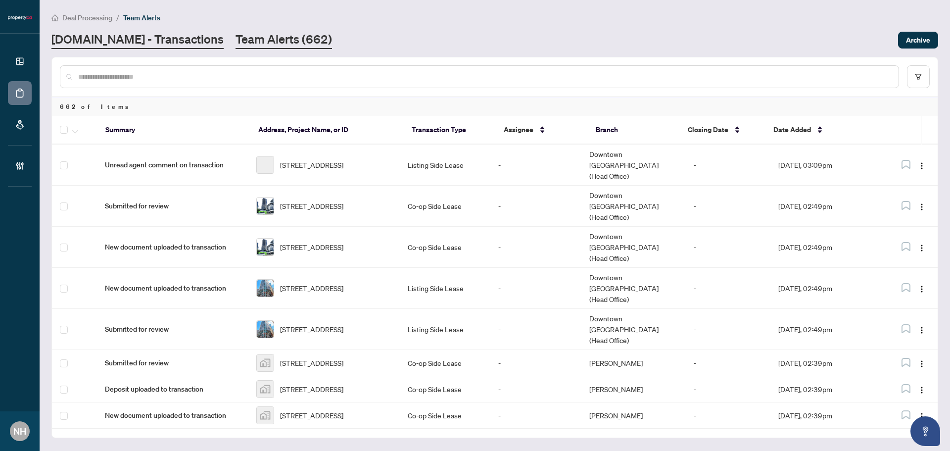
click at [93, 42] on link "Property.ca - Transactions" at bounding box center [137, 40] width 172 height 18
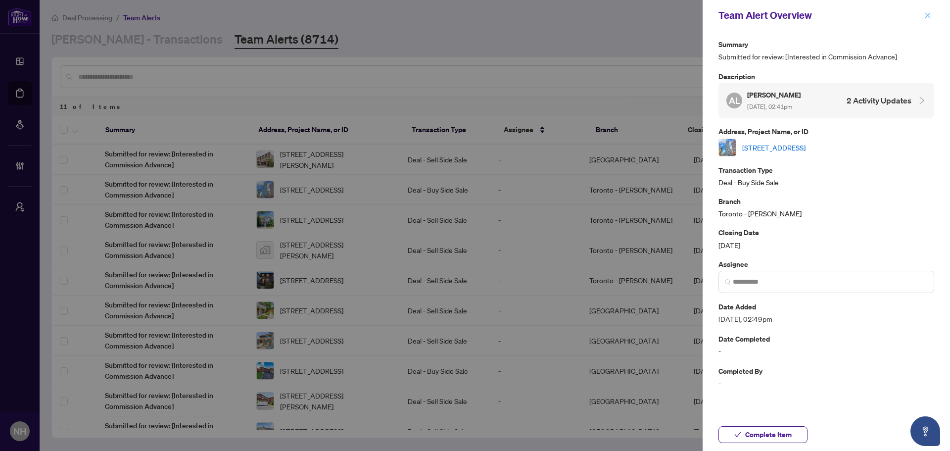
click at [932, 14] on button "button" at bounding box center [928, 15] width 13 height 12
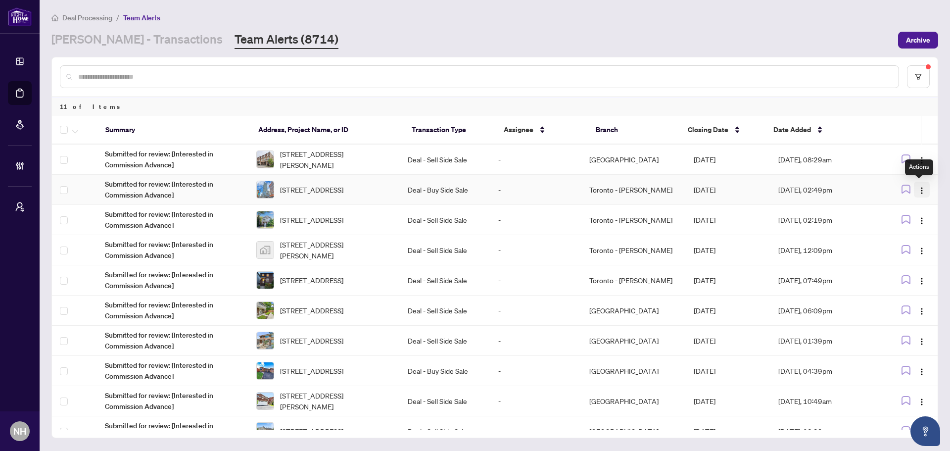
click at [921, 190] on img "button" at bounding box center [922, 191] width 8 height 8
click at [894, 240] on span "Complete Item" at bounding box center [896, 240] width 46 height 11
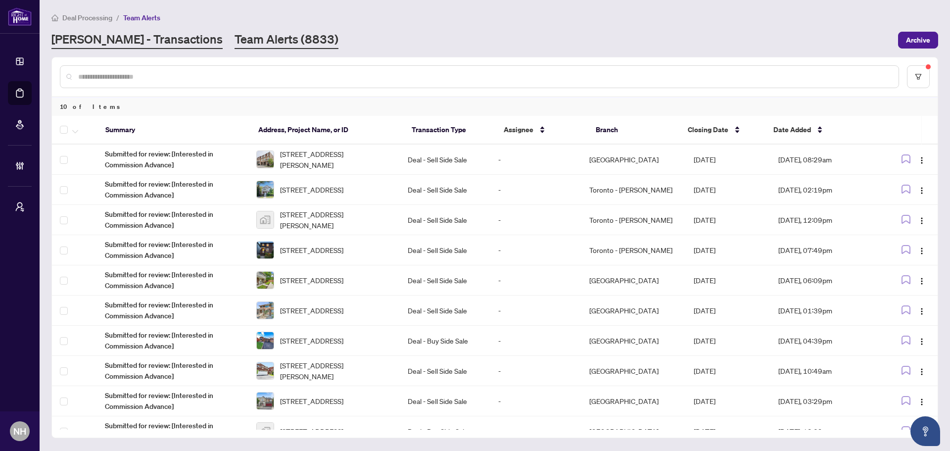
click at [127, 41] on link "[PERSON_NAME] - Transactions" at bounding box center [136, 40] width 171 height 18
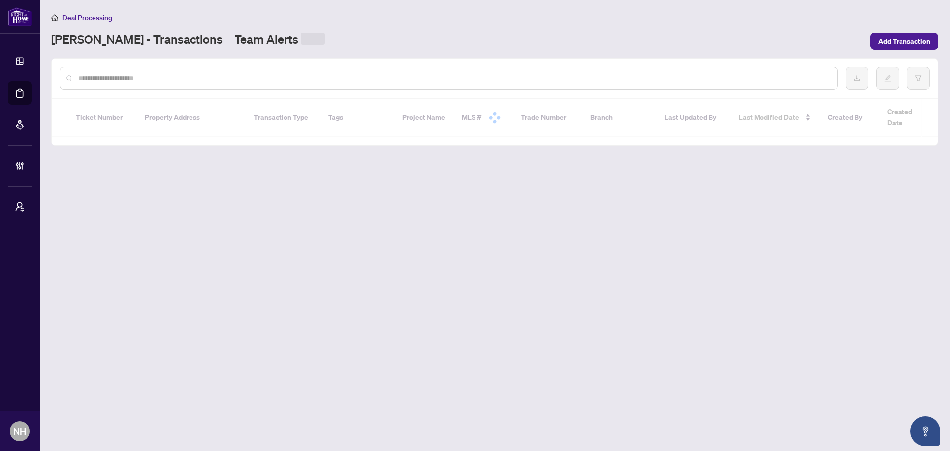
click at [235, 40] on link "Team Alerts" at bounding box center [280, 40] width 90 height 19
